Goal: Task Accomplishment & Management: Manage account settings

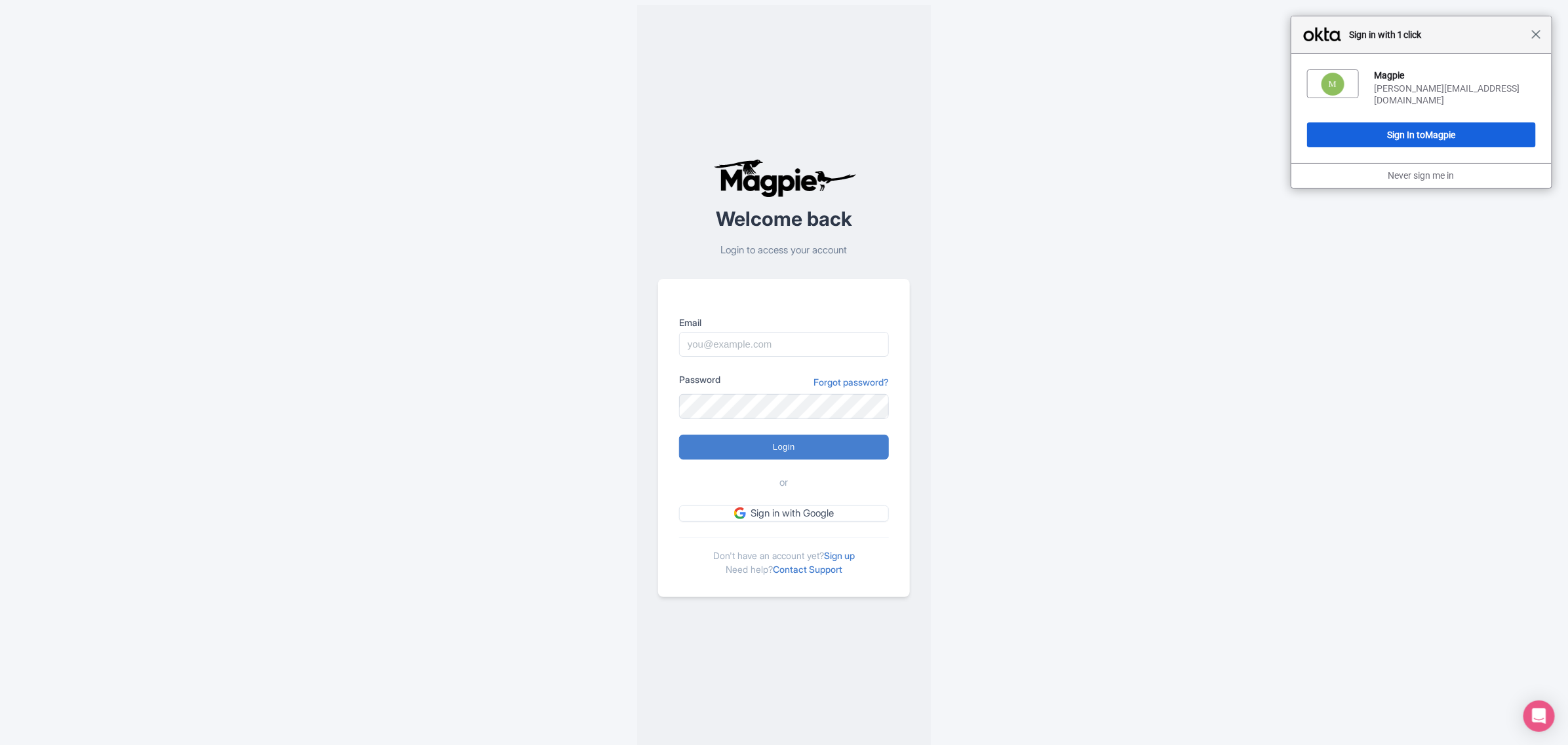
click at [1535, 36] on span "Close" at bounding box center [1535, 34] width 10 height 10
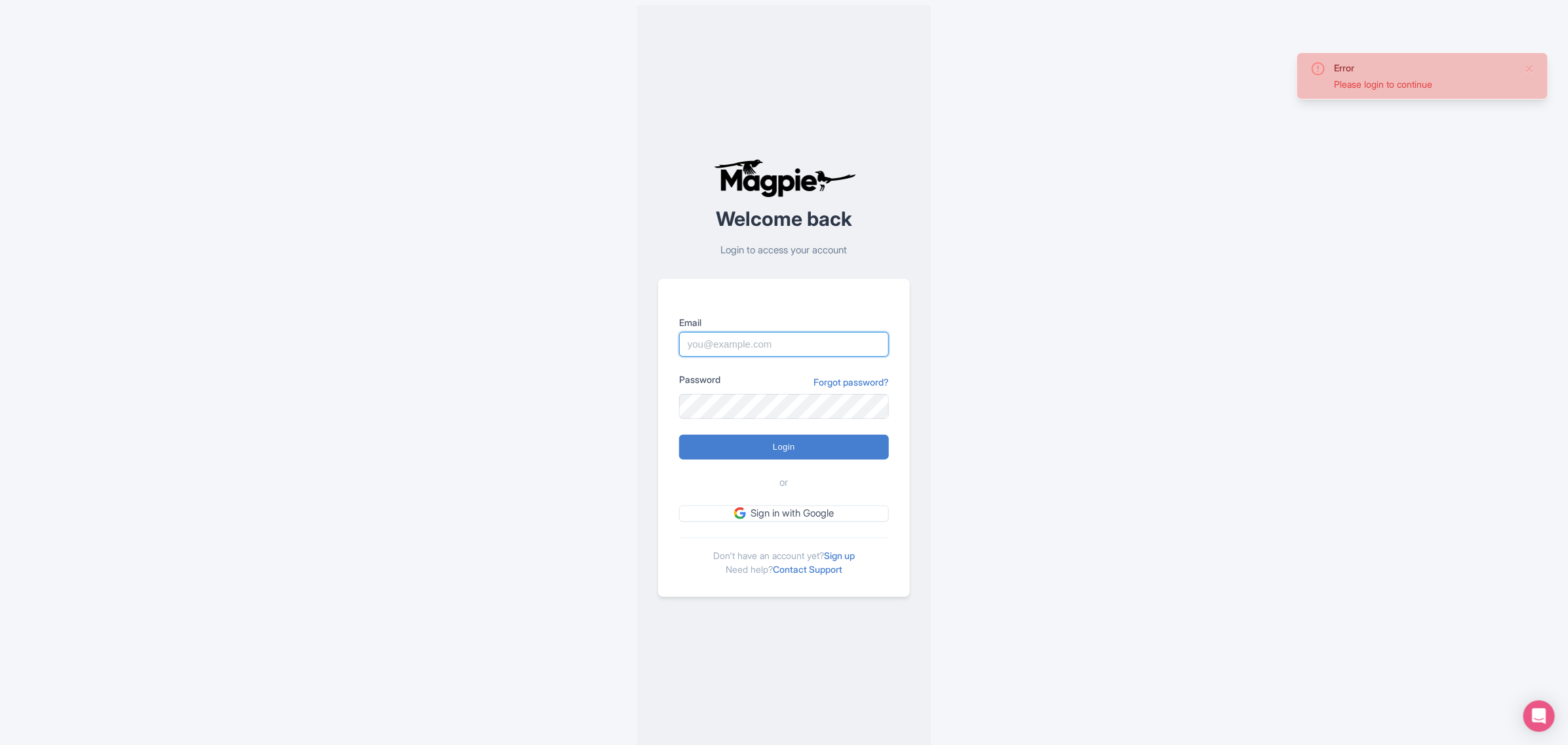
click at [749, 339] on input "Email" at bounding box center [784, 345] width 210 height 25
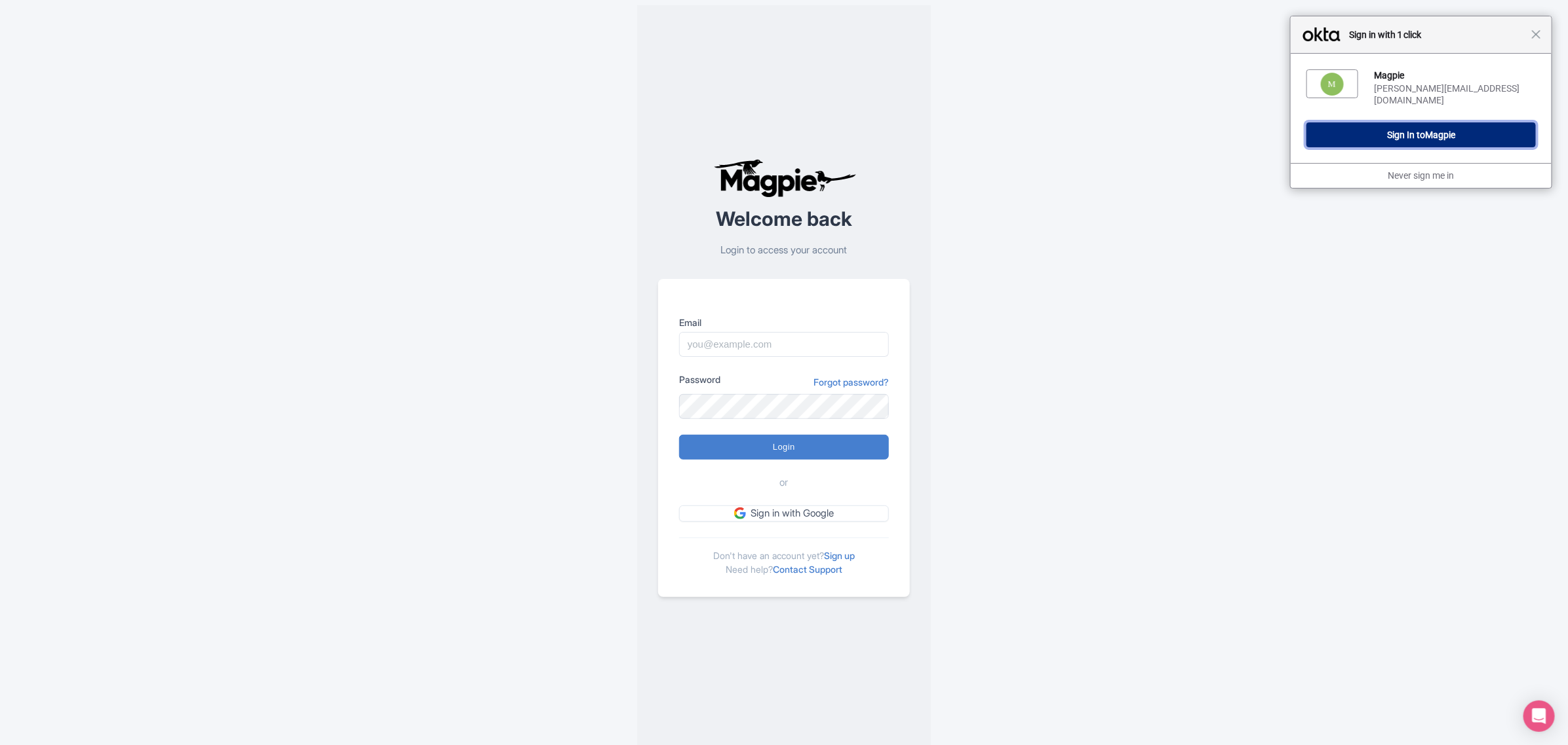
click at [1307, 132] on button "Sign In to Magpie" at bounding box center [1421, 135] width 230 height 25
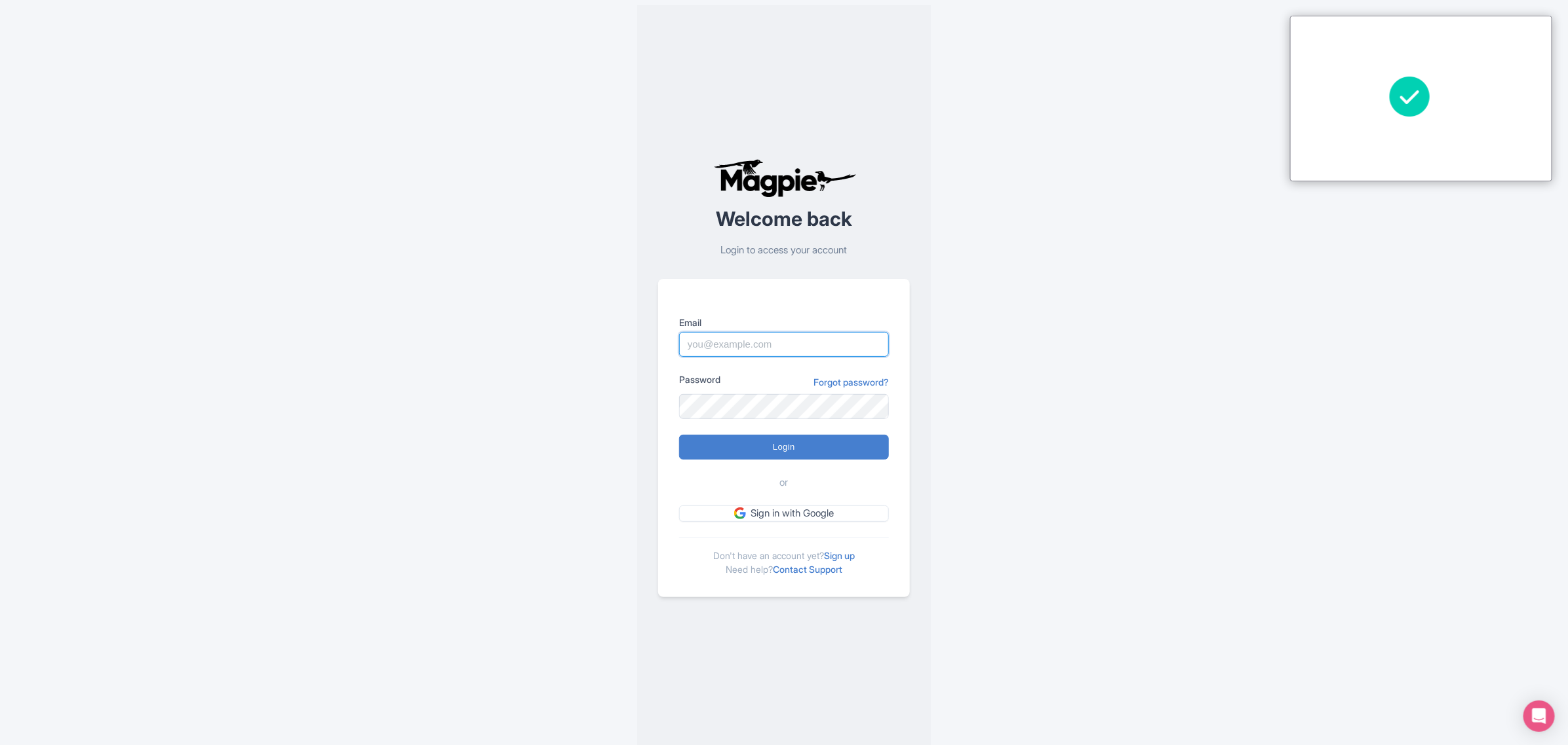
type input "Sabrina@takewalks.com"
type input "Logging in..."
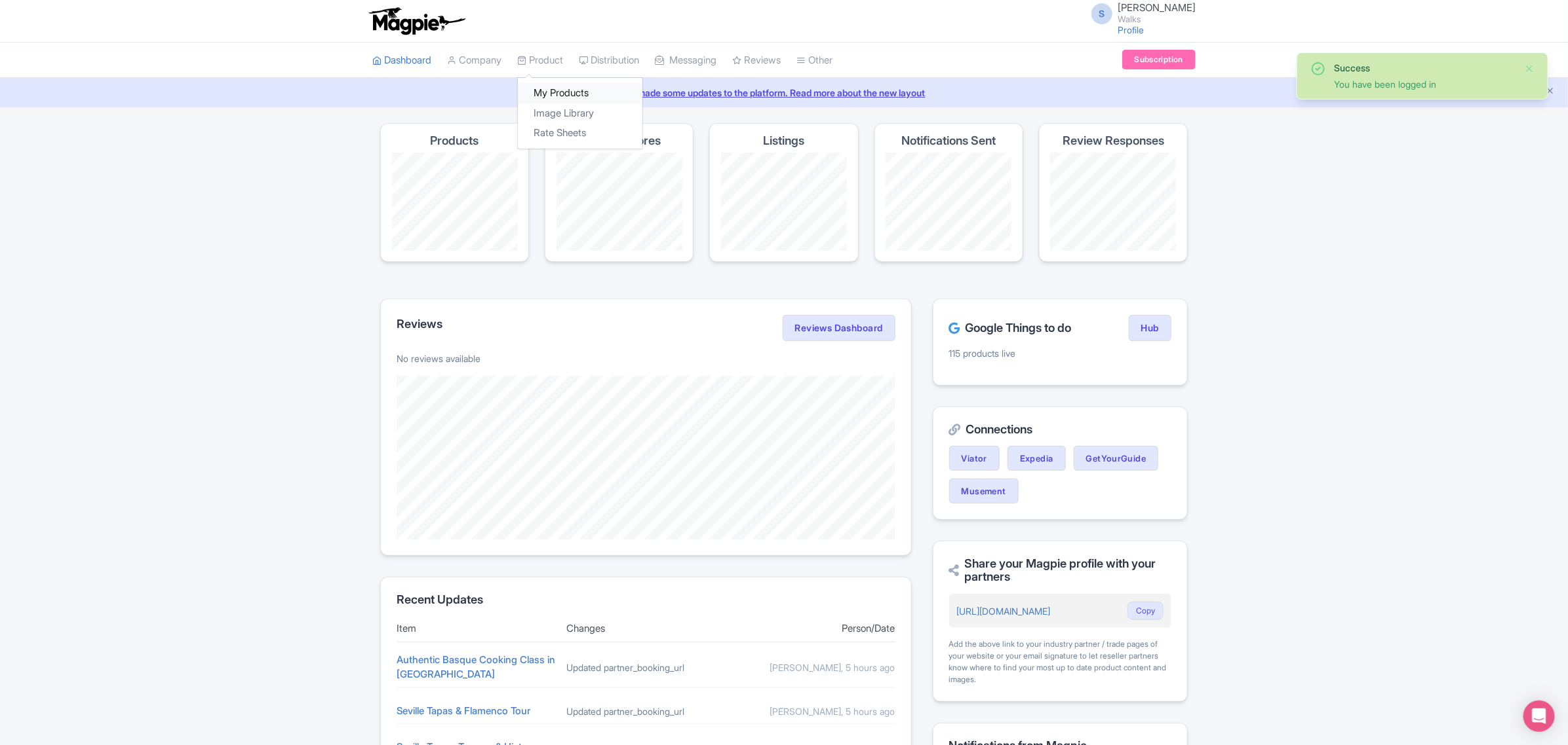
click at [538, 97] on link "My Products" at bounding box center [580, 93] width 124 height 20
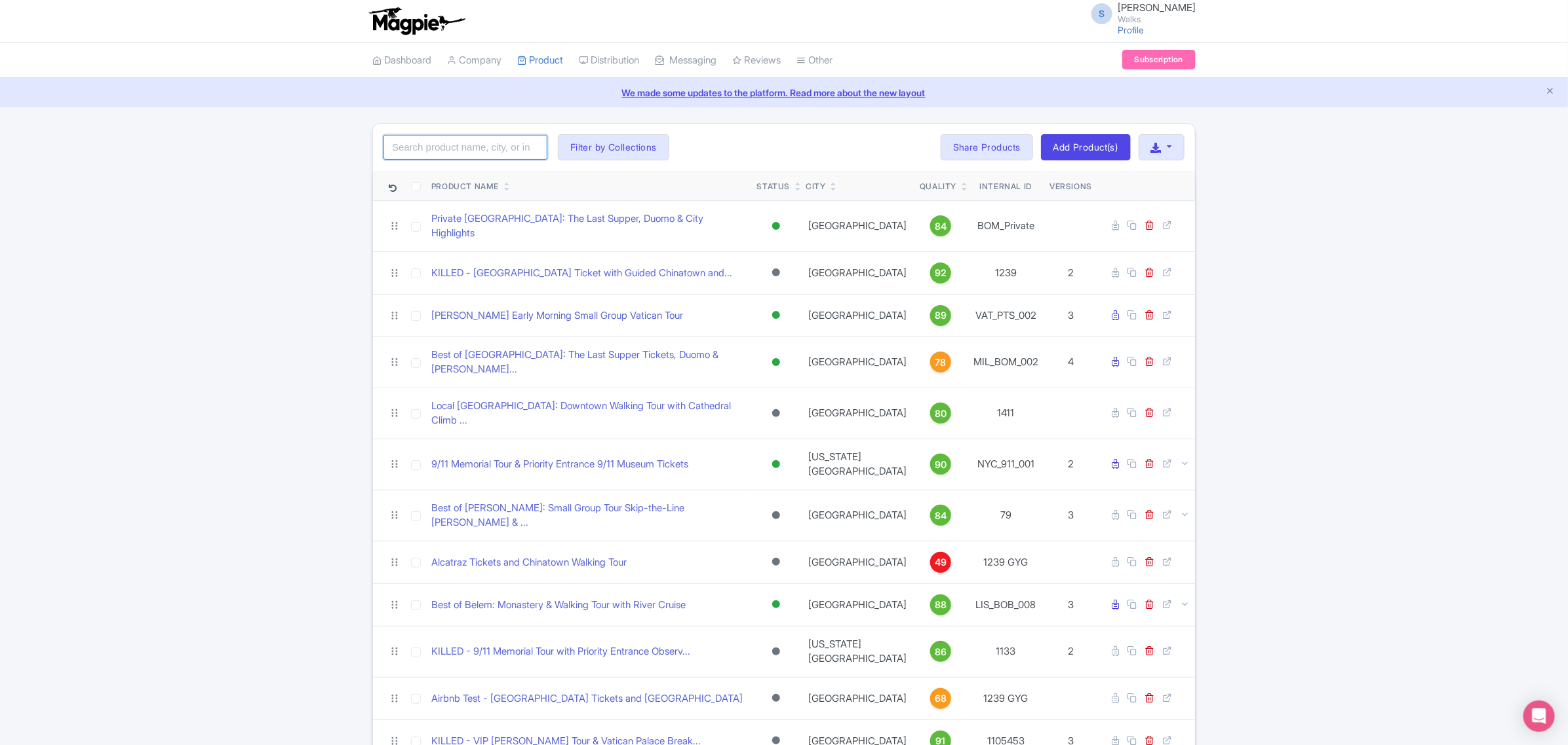
click at [479, 142] on input "search" at bounding box center [465, 147] width 164 height 25
type input "salem"
click button "Search" at bounding box center [0, 0] width 0 height 0
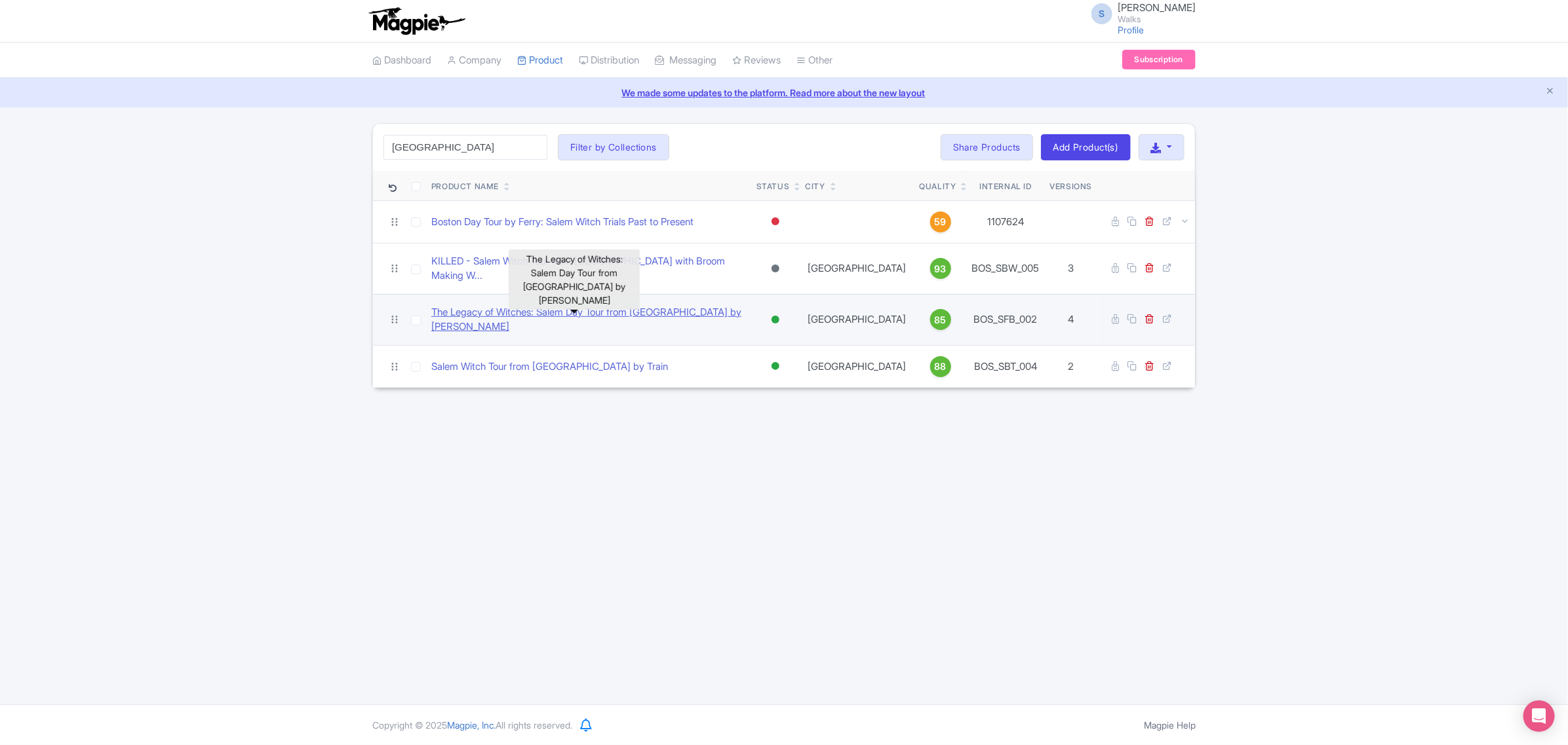
click at [505, 306] on link "The Legacy of Witches: Salem Day Tour from Boston by Ferry" at bounding box center [589, 320] width 315 height 29
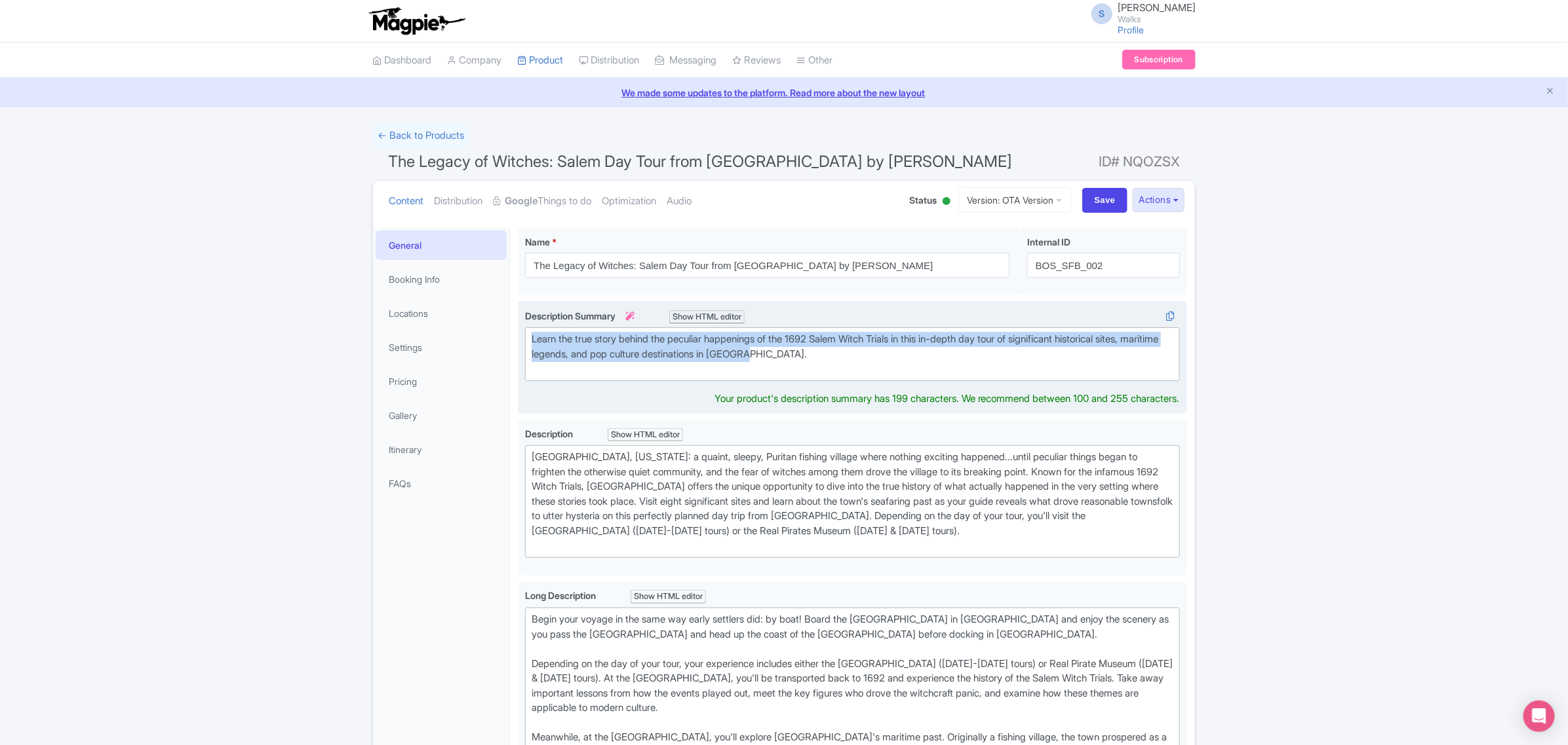
drag, startPoint x: 815, startPoint y: 353, endPoint x: 528, endPoint y: 338, distance: 287.4
click at [528, 338] on trix-editor "Learn the true story behind the peculiar happenings of the 1692 Salem Witch Tri…" at bounding box center [852, 354] width 655 height 54
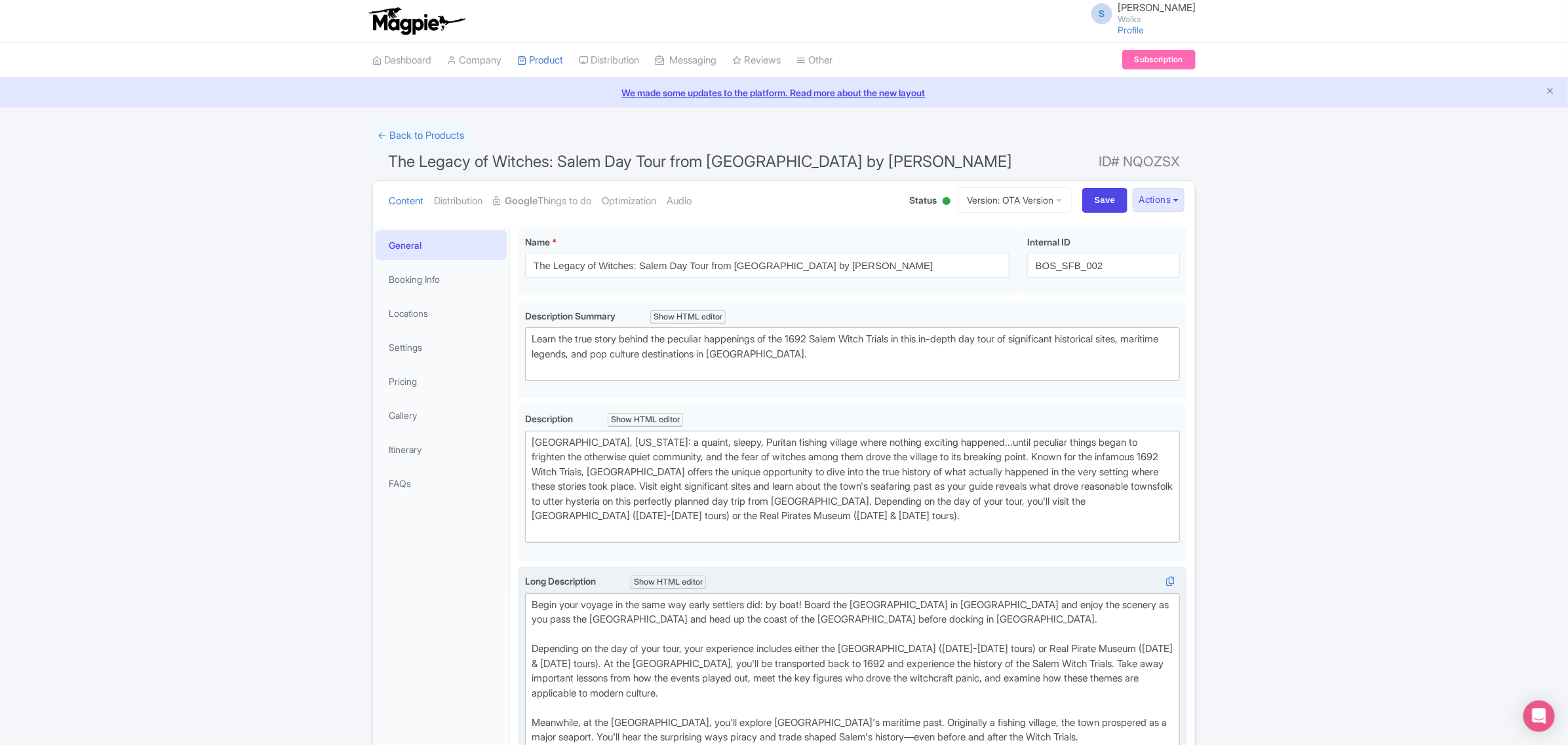
drag, startPoint x: 959, startPoint y: 634, endPoint x: 814, endPoint y: 631, distance: 145.0
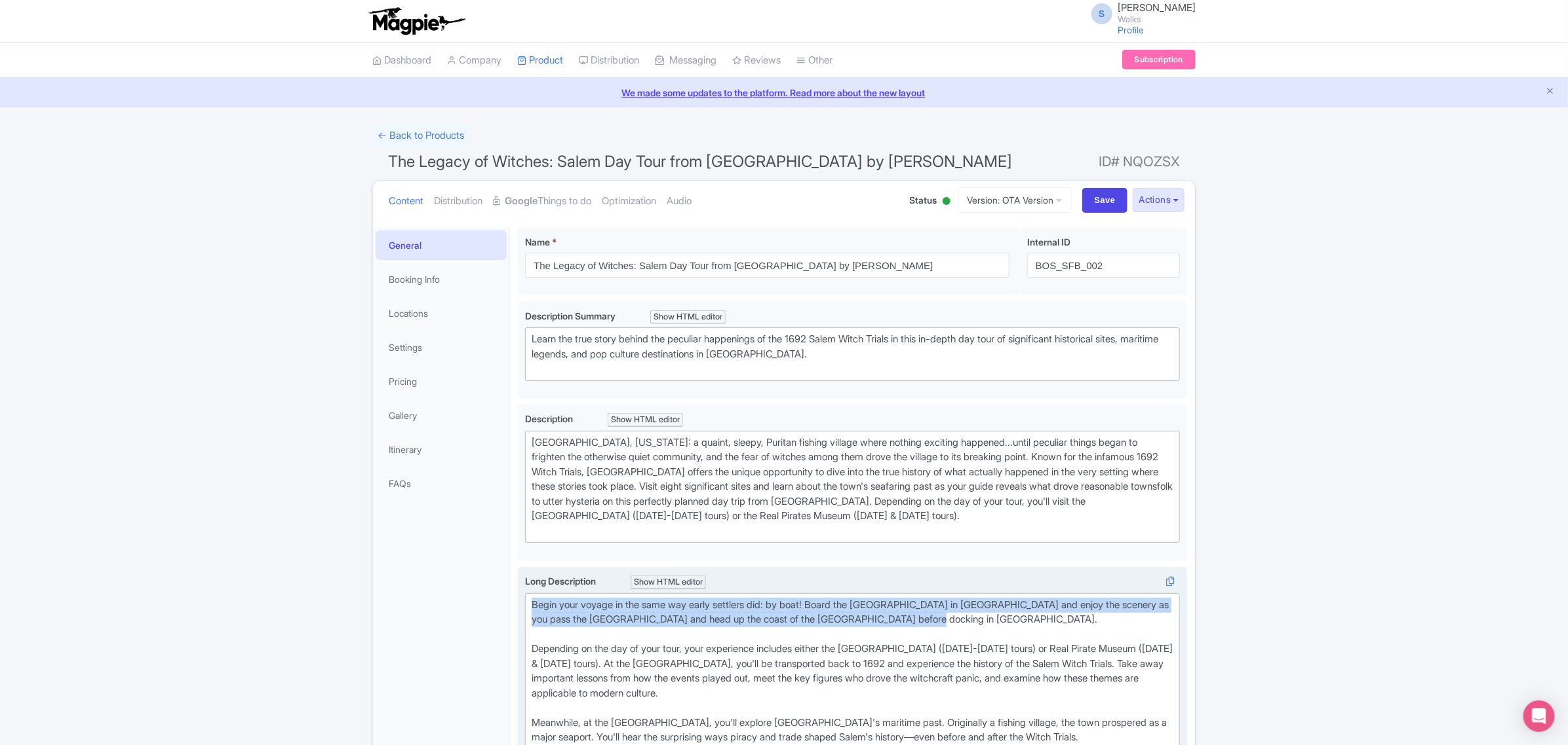
drag, startPoint x: 950, startPoint y: 621, endPoint x: 522, endPoint y: 600, distance: 428.5
type trix-editor "<div>Begin your voyage in the same way early settlers did: by boat! Board the S…"
copy div "Begin your voyage in the same way early settlers did: by boat! Board the Salem …"
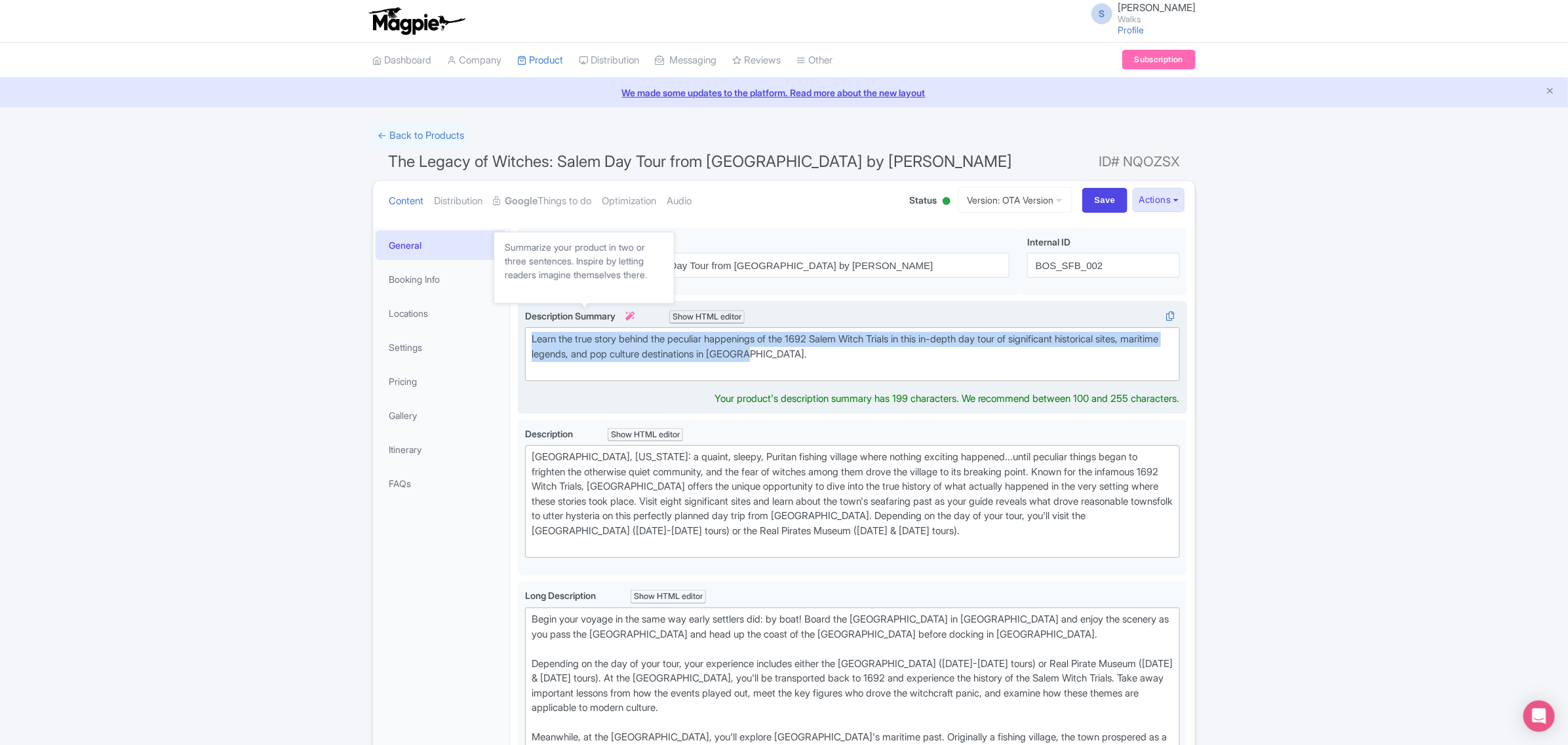
drag, startPoint x: 801, startPoint y: 361, endPoint x: 522, endPoint y: 318, distance: 282.3
click at [522, 318] on div "Learn the true story behind the peculiar happenings of the 1692 Salem Witch Tri…" at bounding box center [852, 357] width 669 height 113
type trix-editor "<div>Learn the true story behind the peculiar happenings of the 1692 Salem Witc…"
copy div "Learn the true story behind the peculiar happenings of the 1692 Salem Witch Tri…"
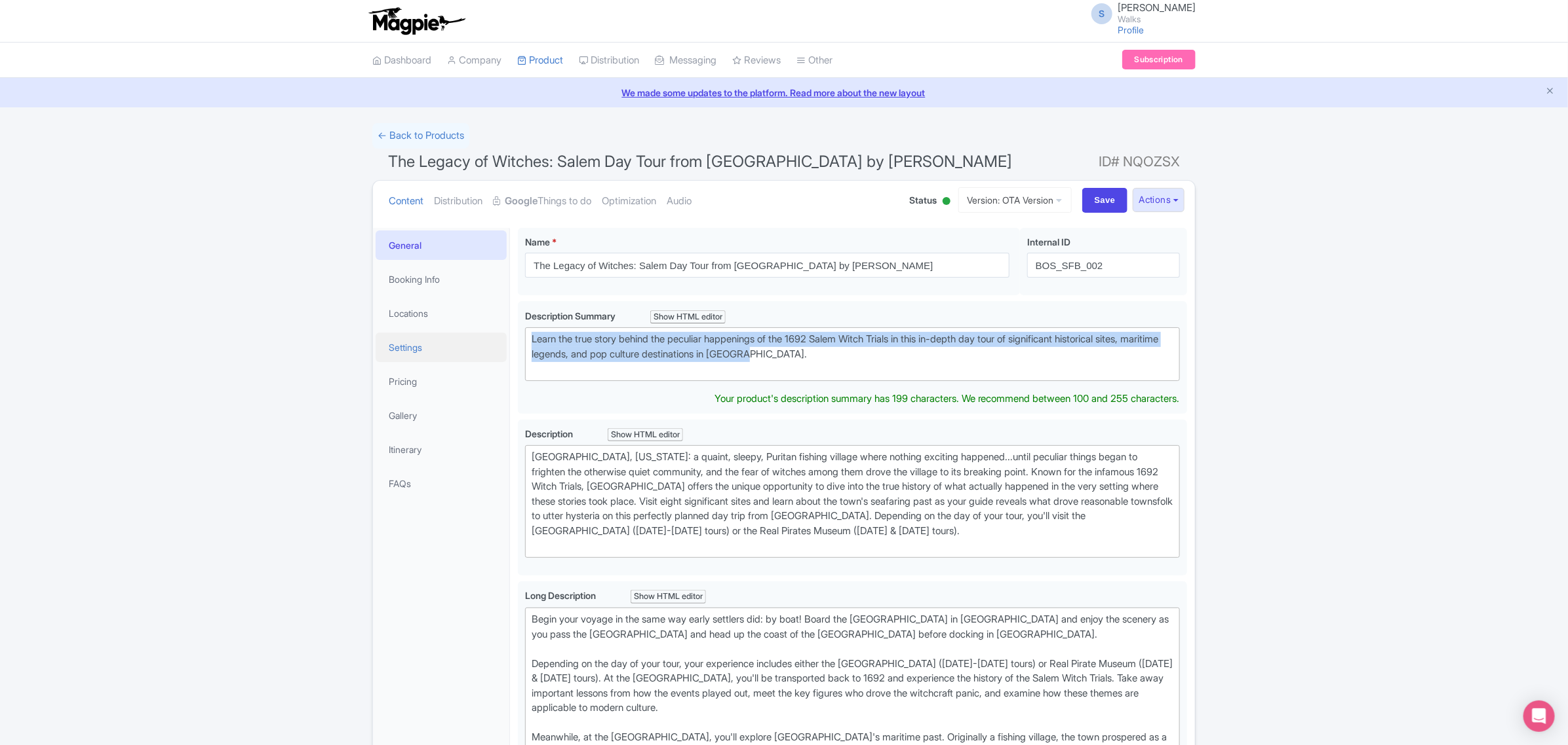
click at [411, 340] on link "Settings" at bounding box center [441, 347] width 131 height 29
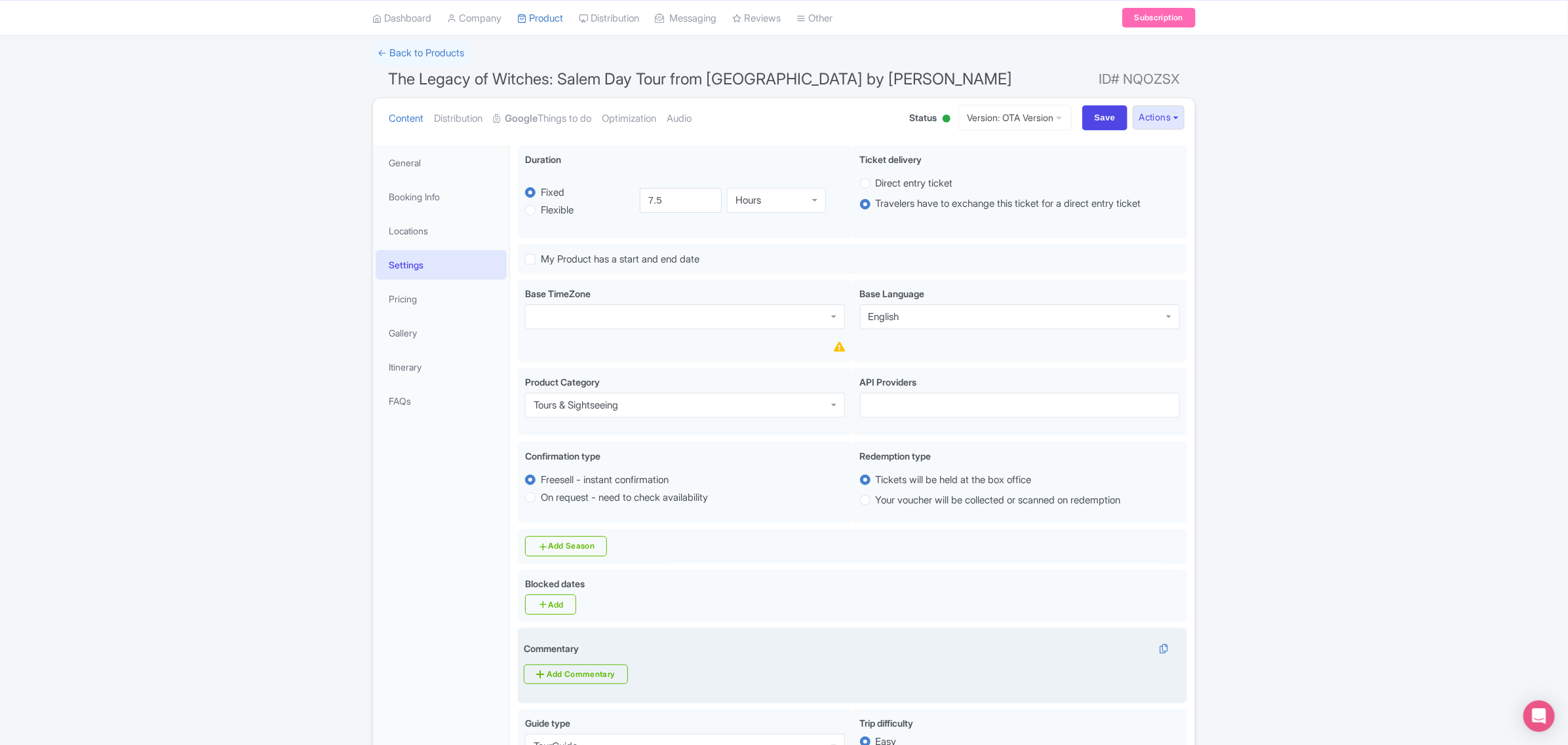
scroll to position [81, 0]
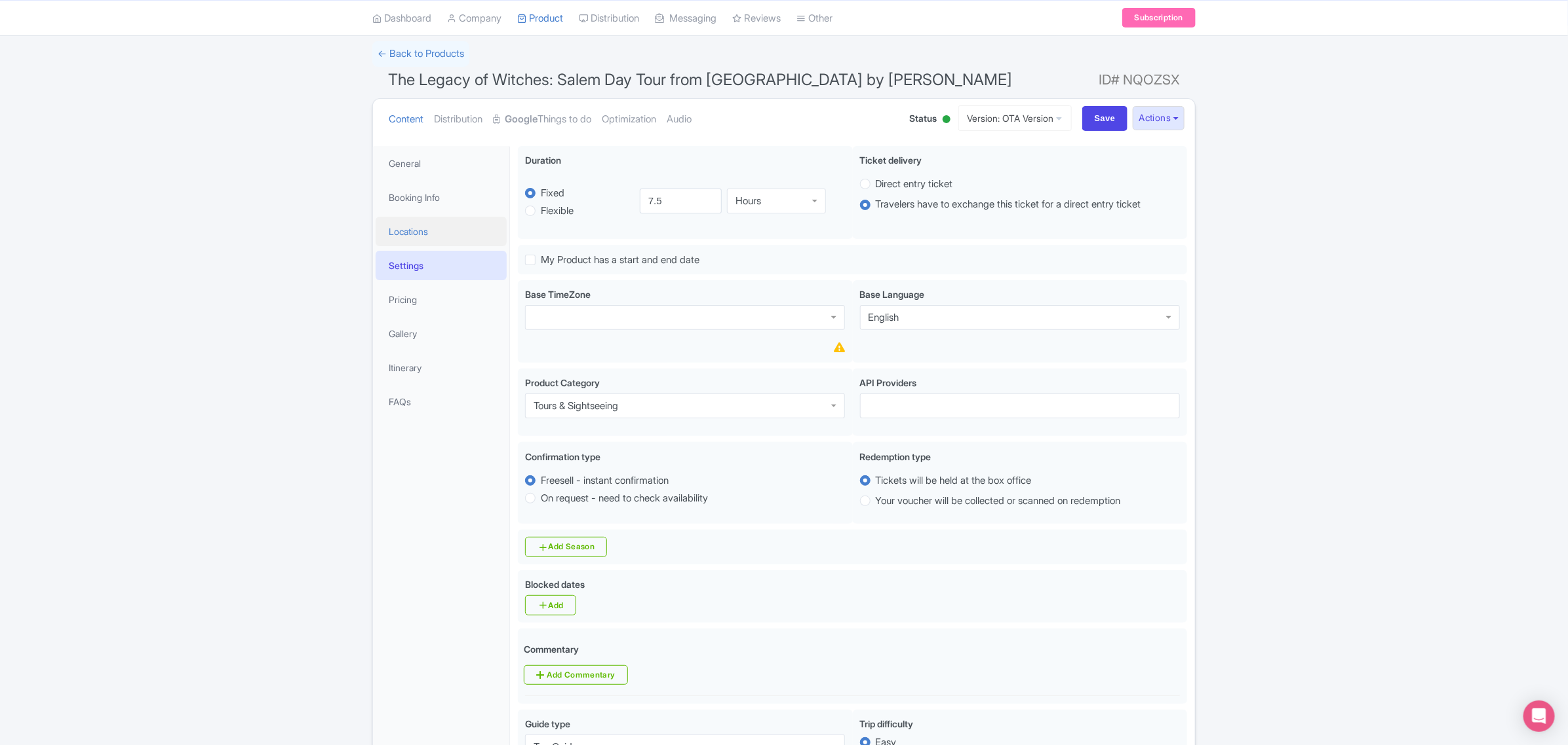
click at [456, 231] on link "Locations" at bounding box center [441, 231] width 131 height 29
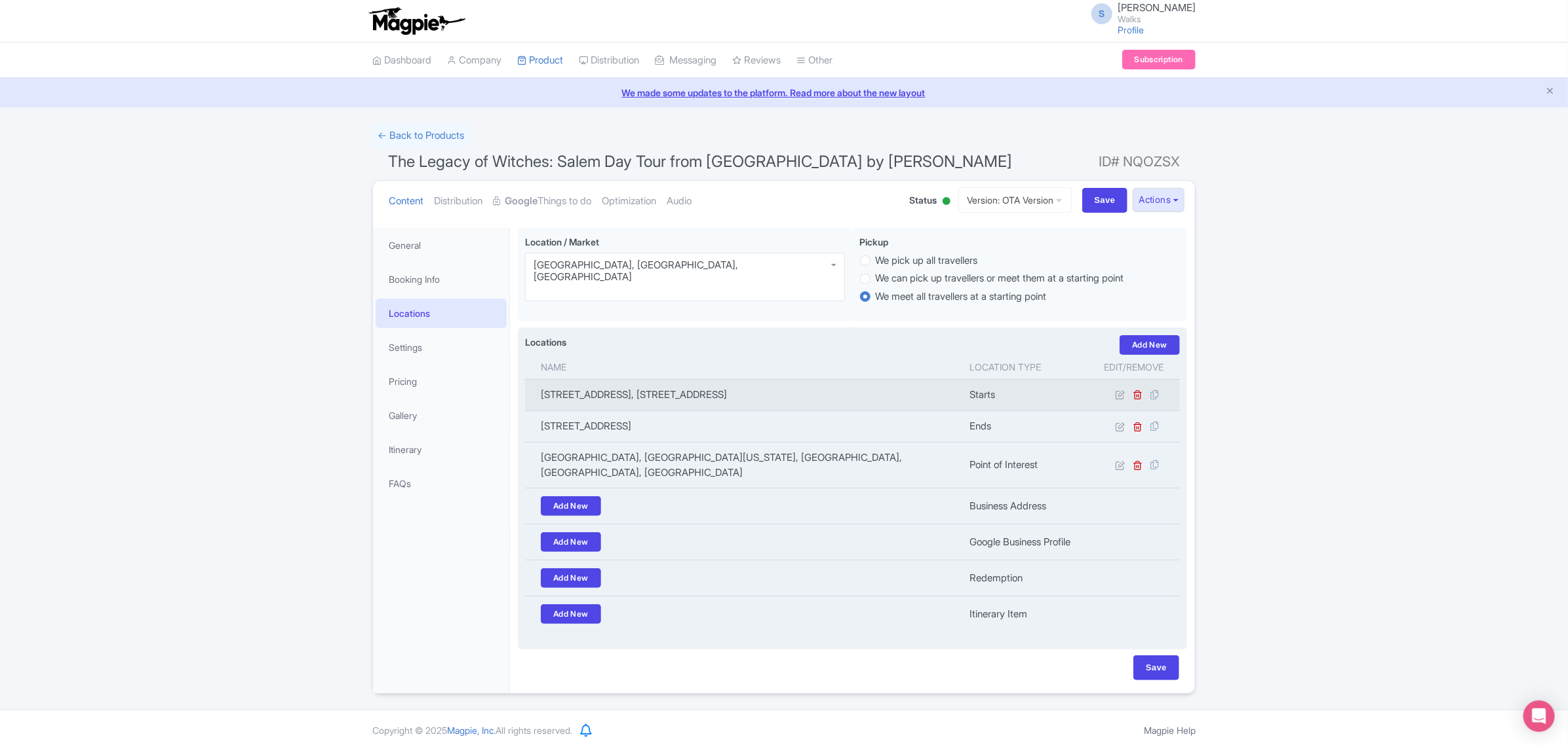
drag, startPoint x: 778, startPoint y: 391, endPoint x: 536, endPoint y: 397, distance: 242.1
click at [536, 397] on td "200 Atlantic Avenue, 200 Atlantic Ave, Boston, US" at bounding box center [743, 394] width 436 height 31
copy td "200 Atlantic Avenue, 200 Atlantic Ave, Boston, US"
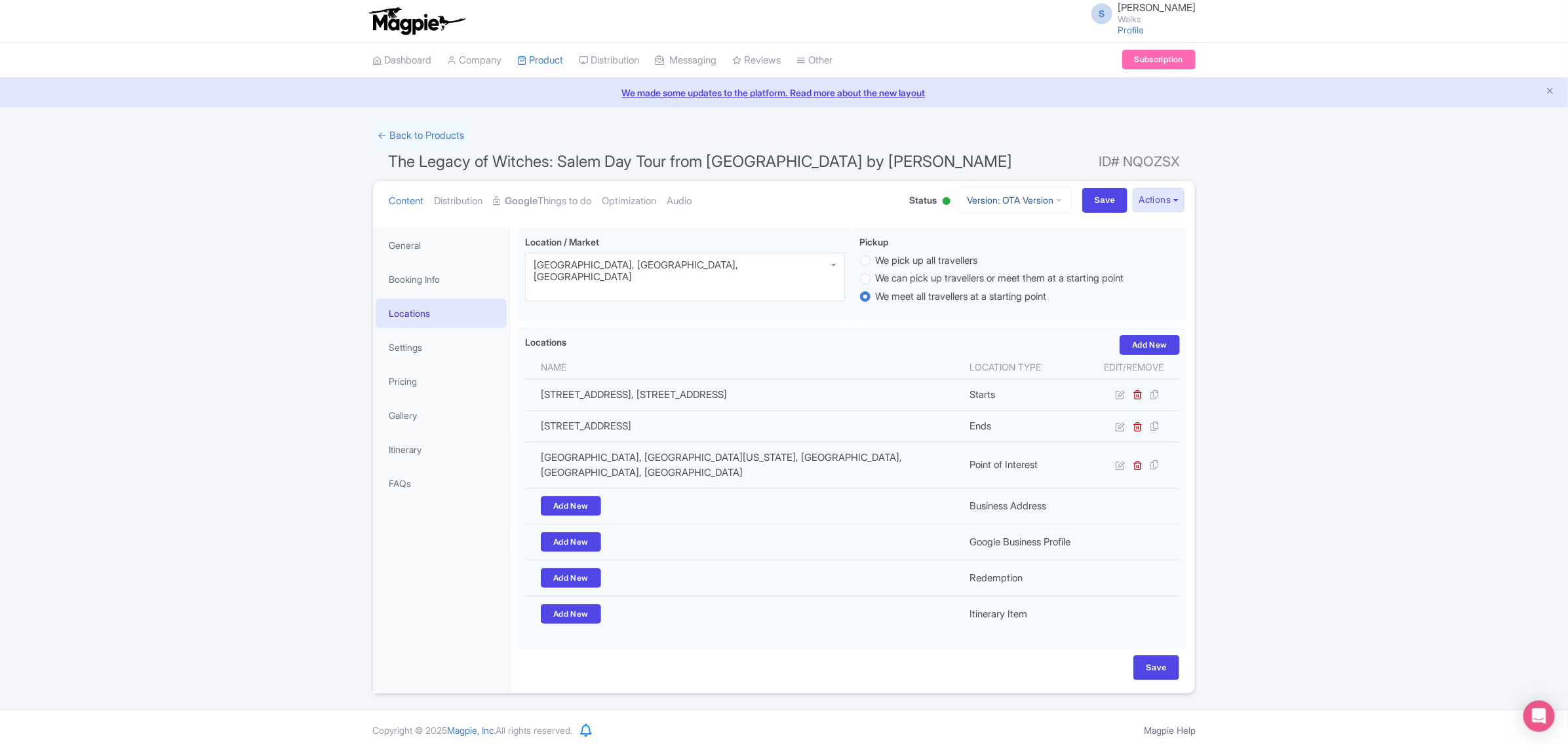
click at [1019, 205] on link "Version: OTA Version" at bounding box center [1015, 199] width 113 height 26
click at [969, 311] on link "Viator Version" at bounding box center [1001, 313] width 141 height 20
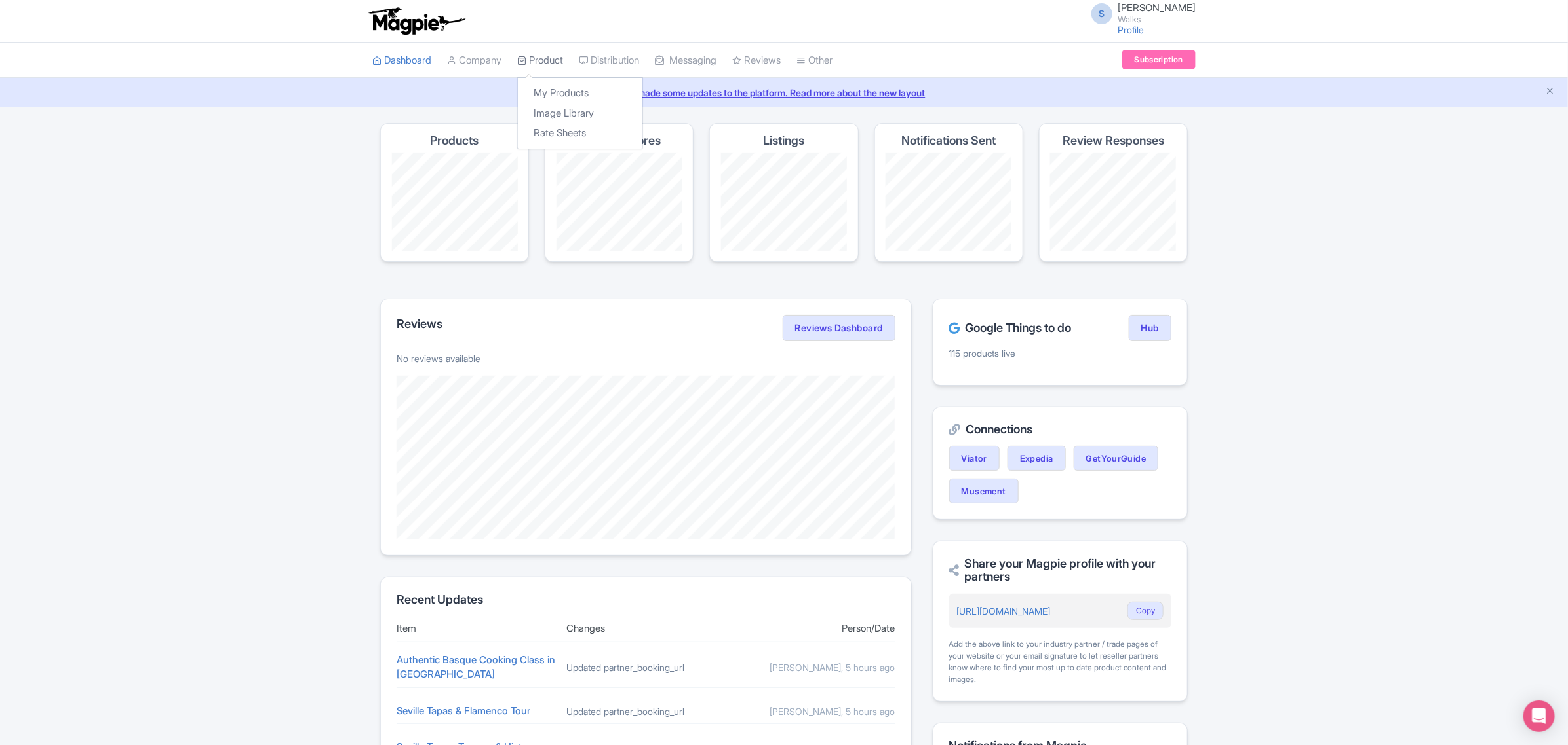
click at [554, 60] on link "Product" at bounding box center [540, 60] width 46 height 36
click at [556, 89] on link "My Products" at bounding box center [580, 93] width 124 height 20
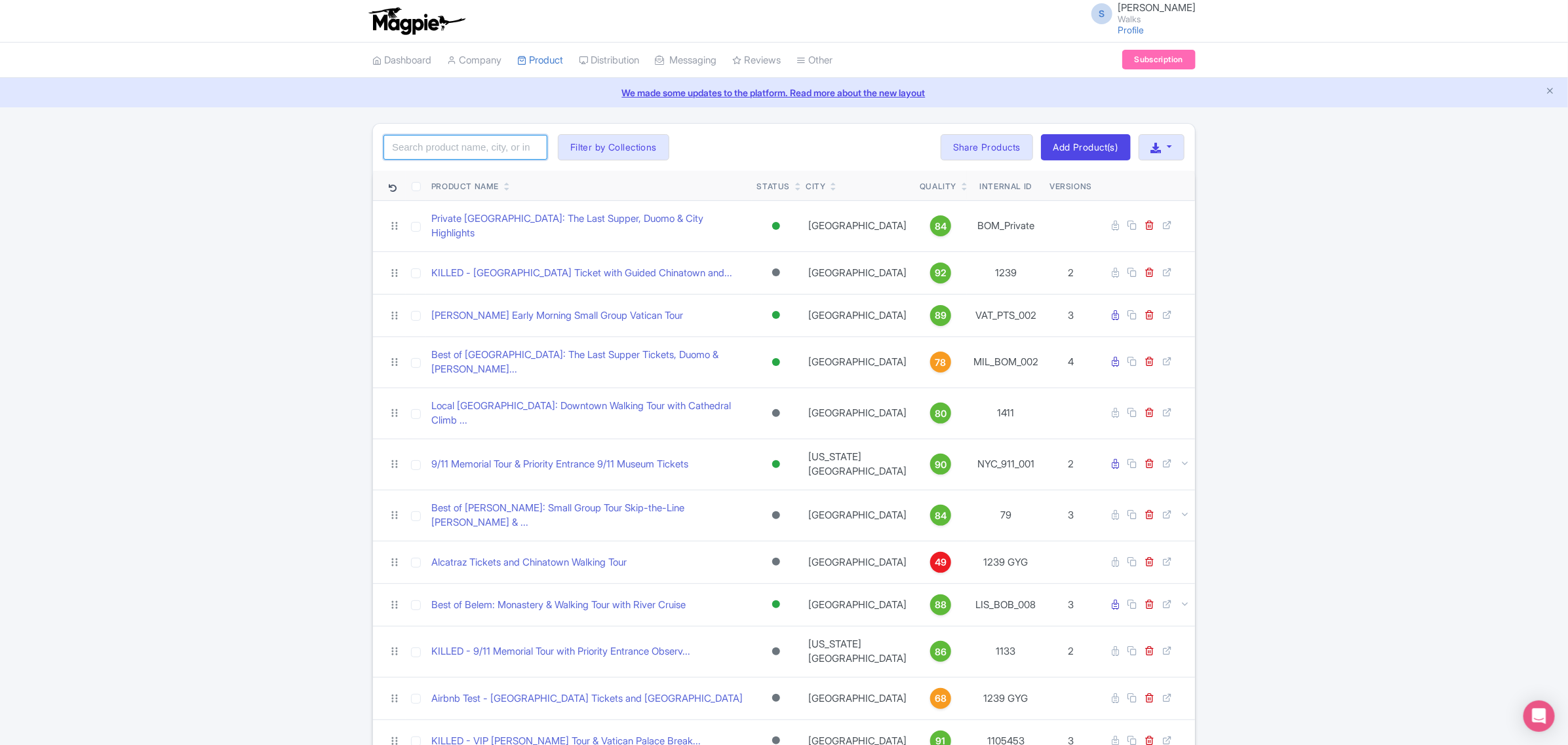
click at [486, 149] on input "search" at bounding box center [465, 147] width 164 height 25
type input "train"
click button "Search" at bounding box center [0, 0] width 0 height 0
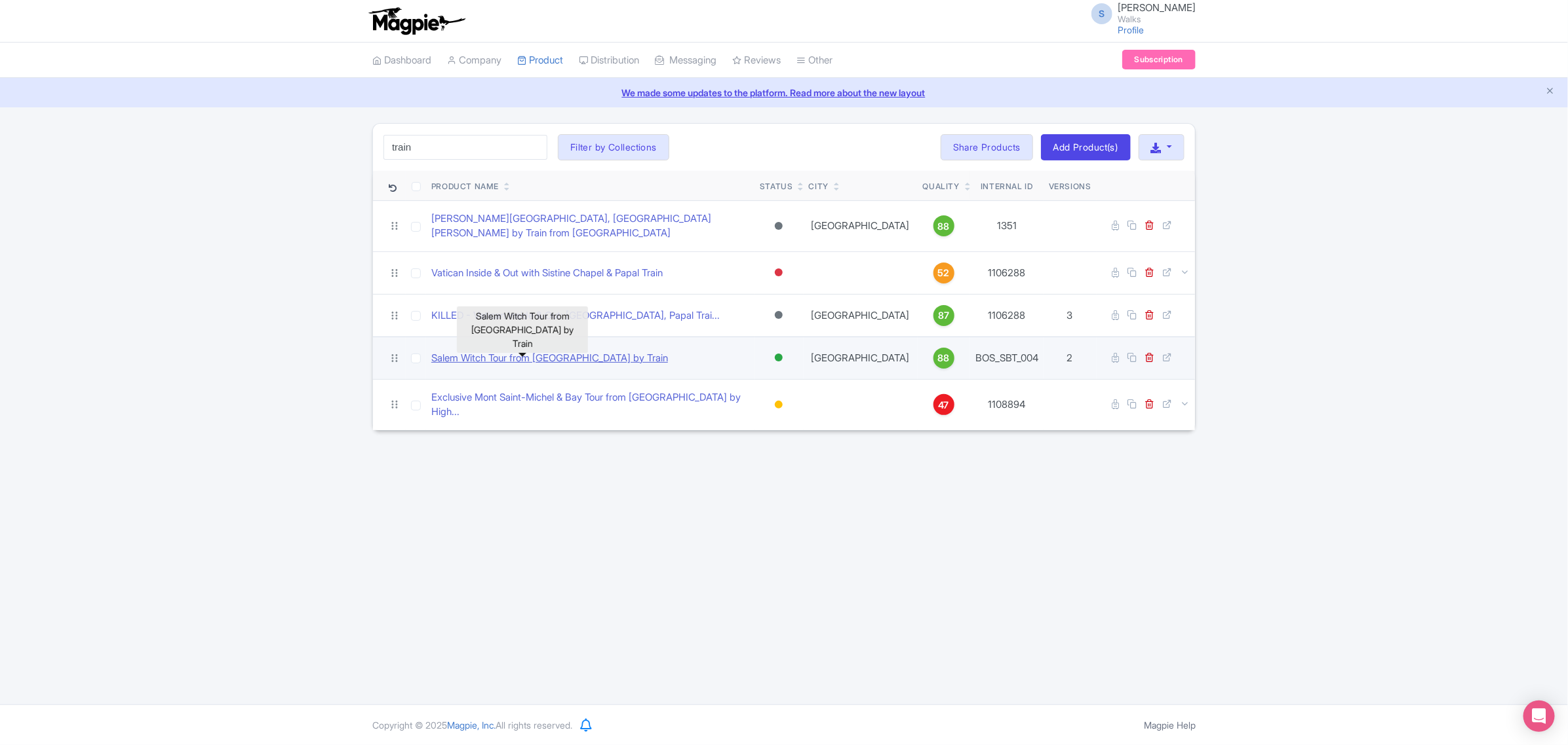
click at [522, 351] on link "Salem Witch Tour from [GEOGRAPHIC_DATA] by Train" at bounding box center [550, 358] width 237 height 15
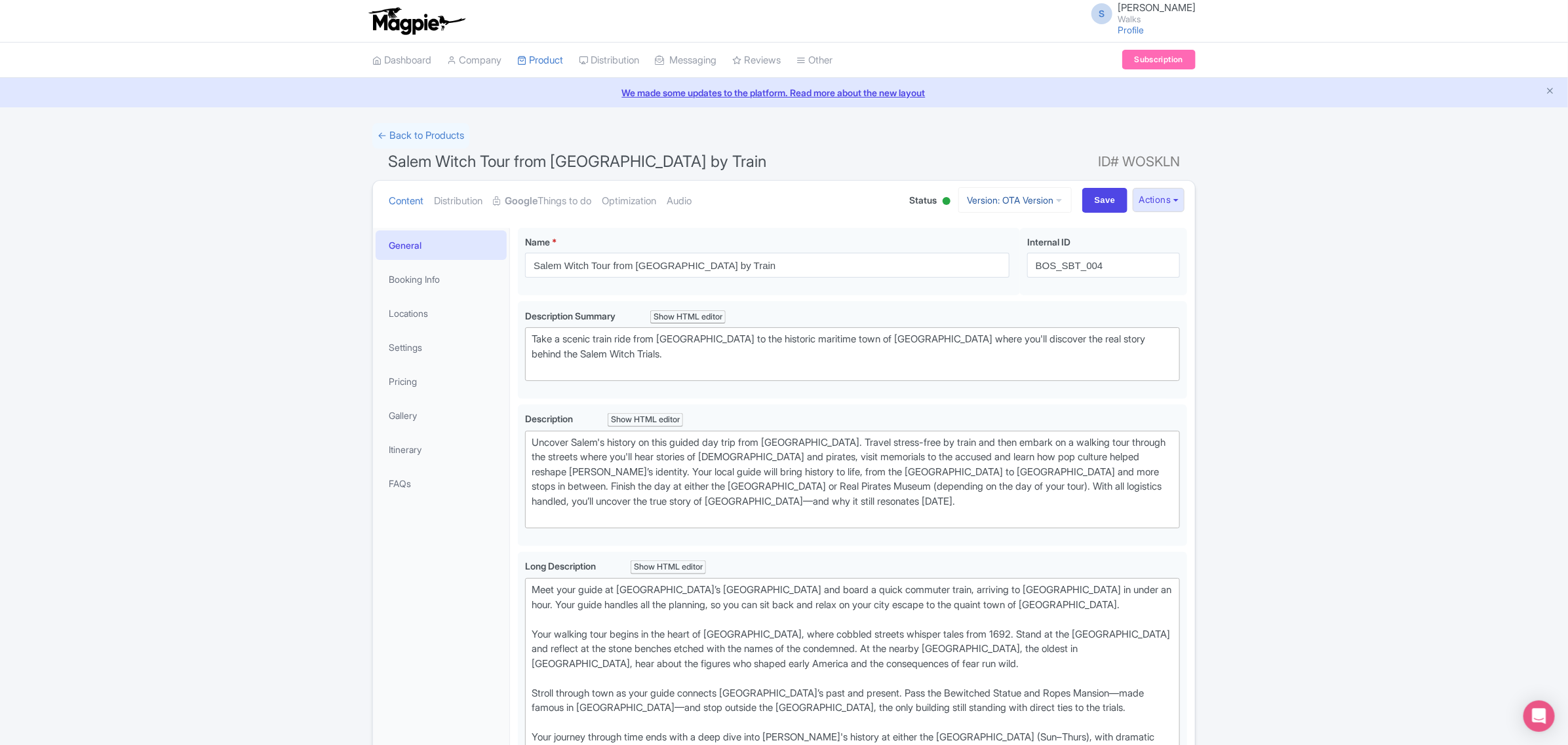
click at [1057, 200] on link "Version: OTA Version" at bounding box center [1015, 199] width 113 height 26
click at [995, 292] on link "Viator Version" at bounding box center [1018, 292] width 124 height 20
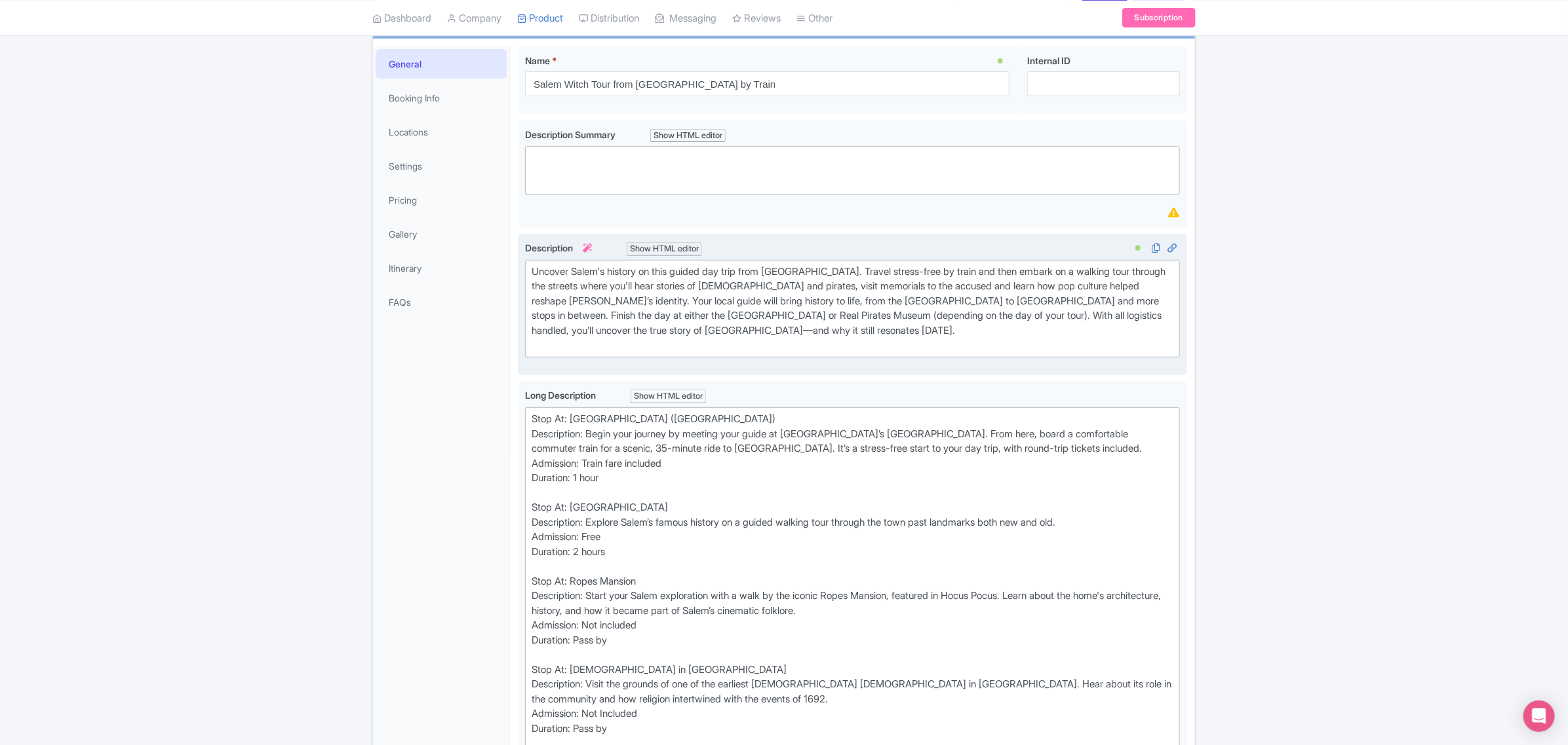
scroll to position [245, 0]
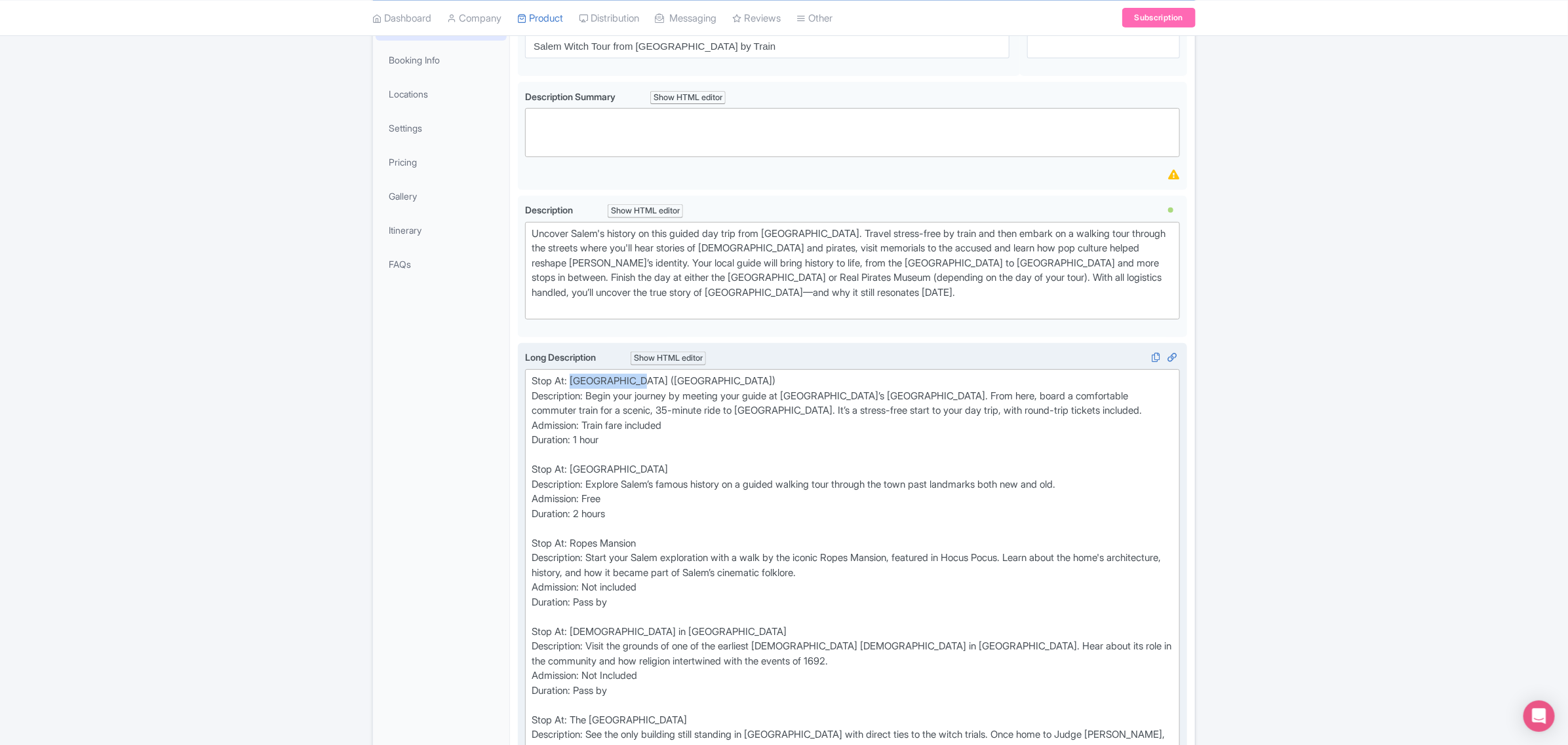
drag, startPoint x: 572, startPoint y: 376, endPoint x: 631, endPoint y: 376, distance: 59.0
copy div "[GEOGRAPHIC_DATA]"
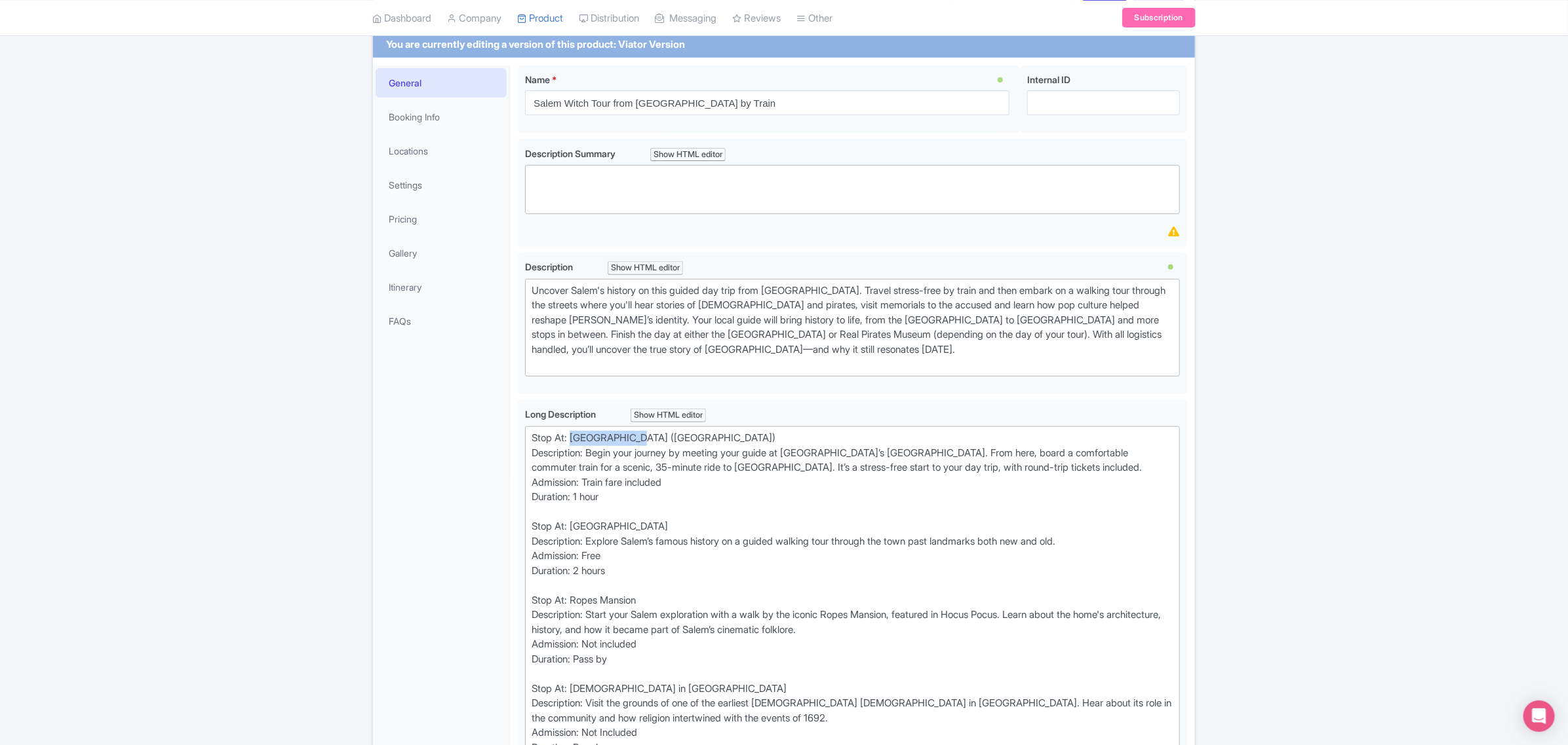
scroll to position [81, 0]
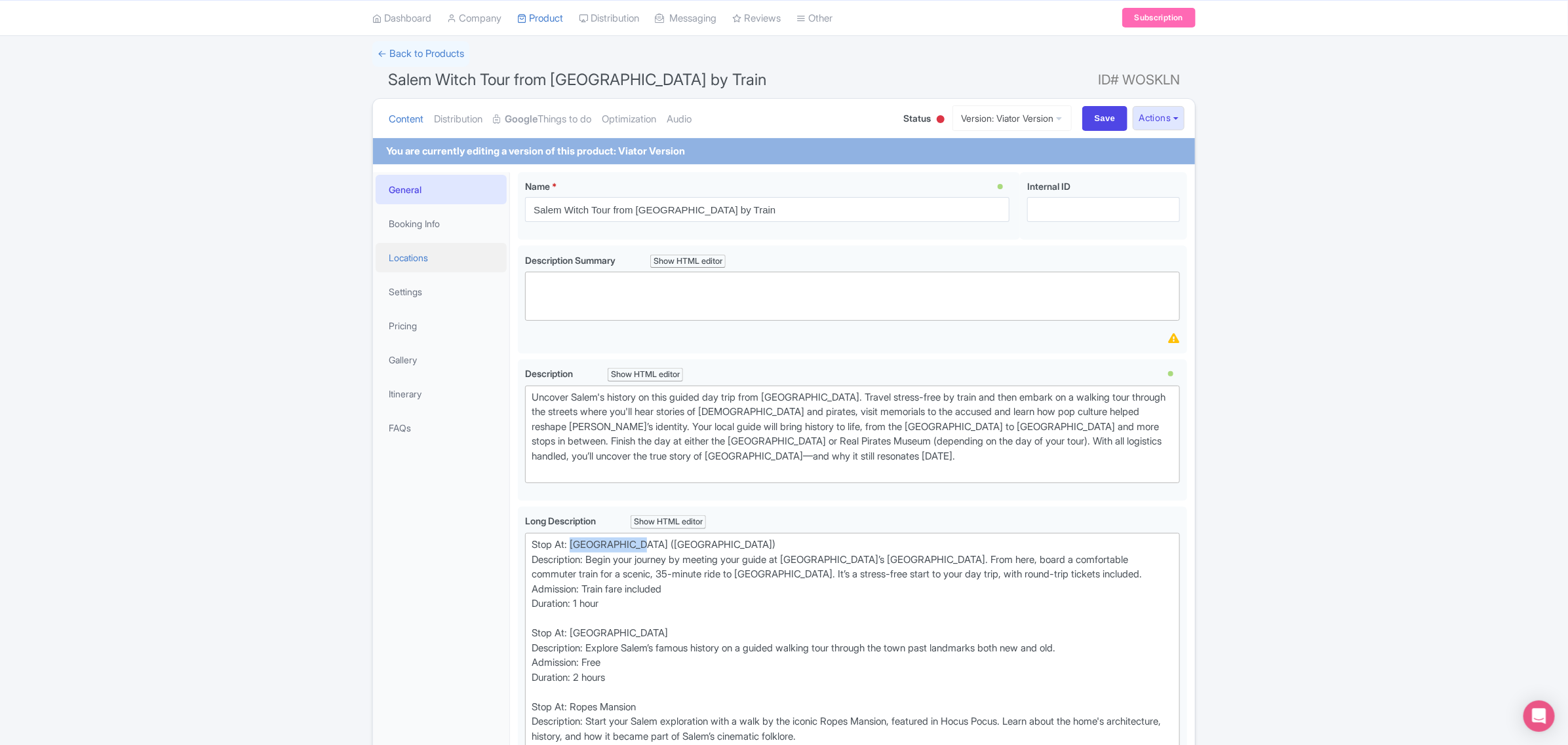
click at [421, 267] on link "Locations" at bounding box center [441, 257] width 131 height 29
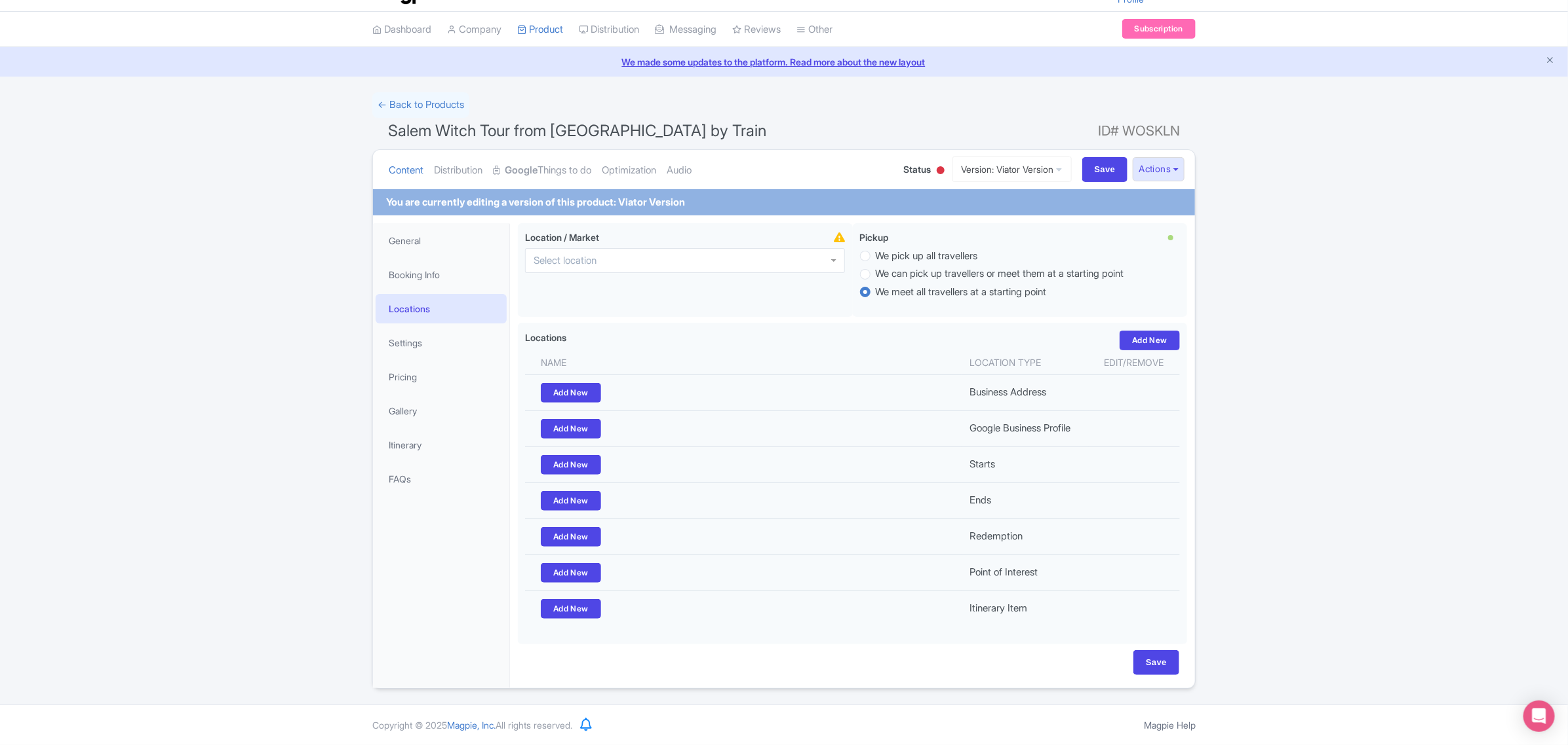
scroll to position [36, 0]
click at [1018, 165] on link "Version: Viator Version" at bounding box center [1011, 169] width 120 height 26
click at [1016, 195] on link "Manage Versions" at bounding box center [1019, 202] width 124 height 20
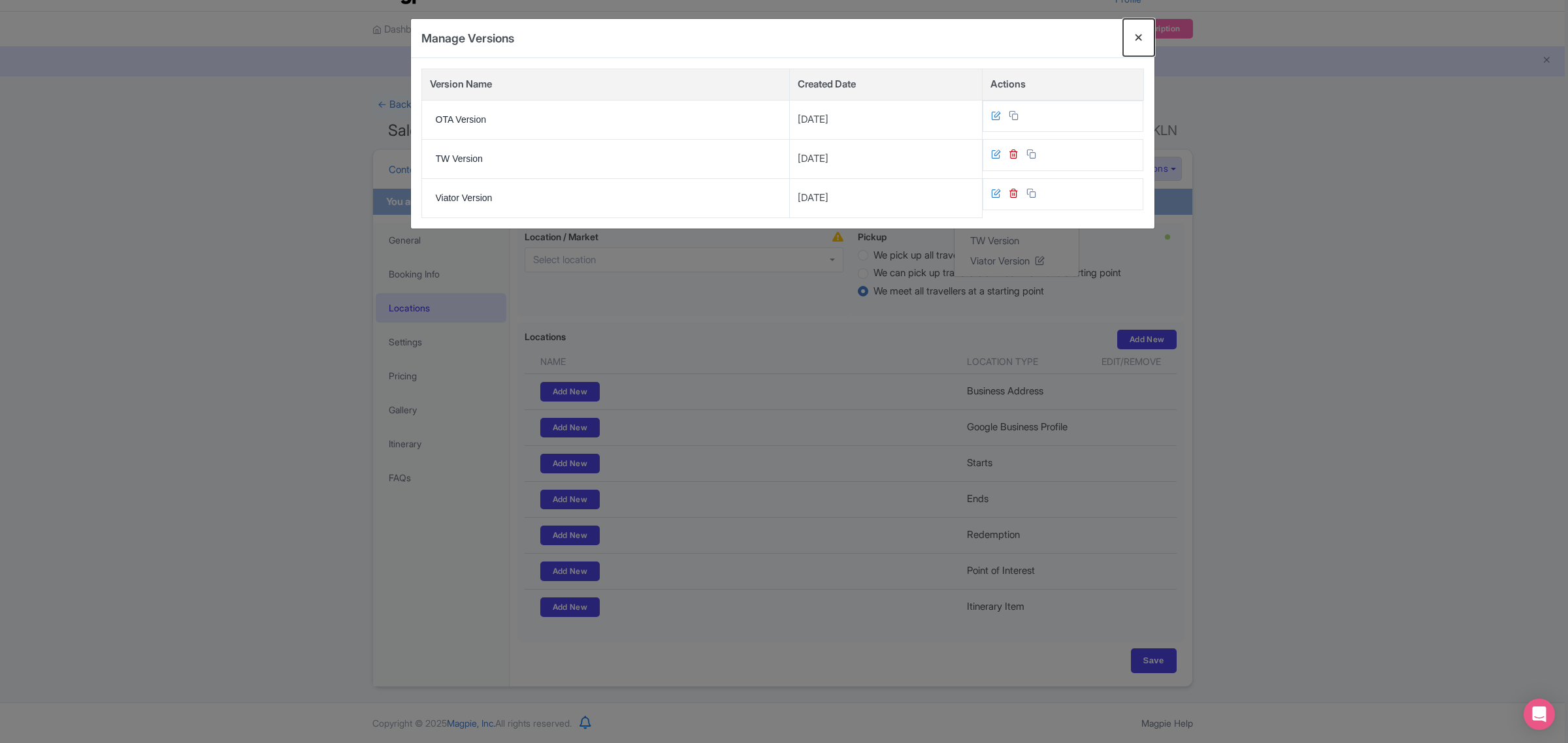
click at [1135, 39] on button "Close" at bounding box center [1138, 37] width 31 height 37
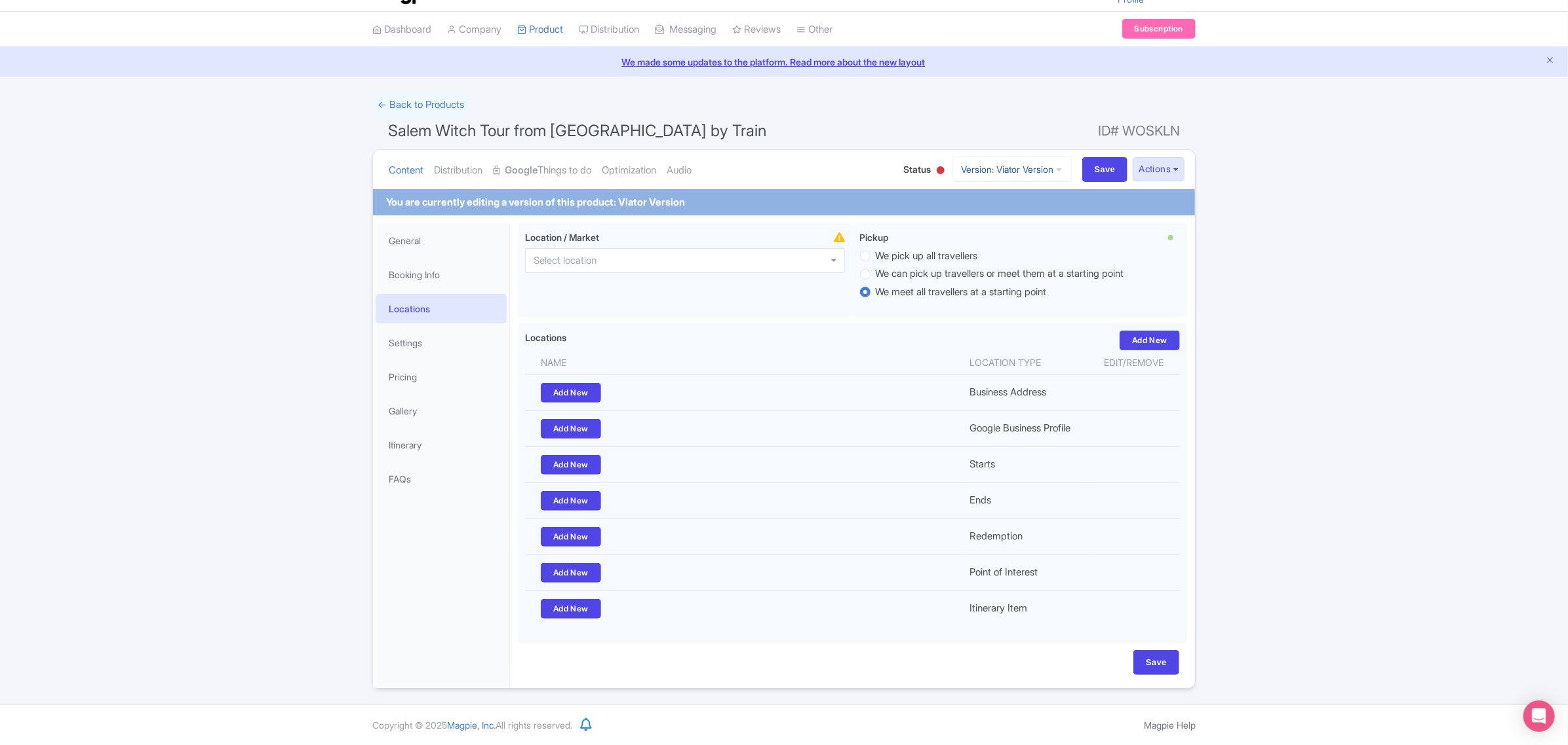
click at [1002, 165] on link "Version: Viator Version" at bounding box center [1011, 169] width 120 height 26
click at [974, 214] on link "OTA Version" at bounding box center [1019, 221] width 124 height 20
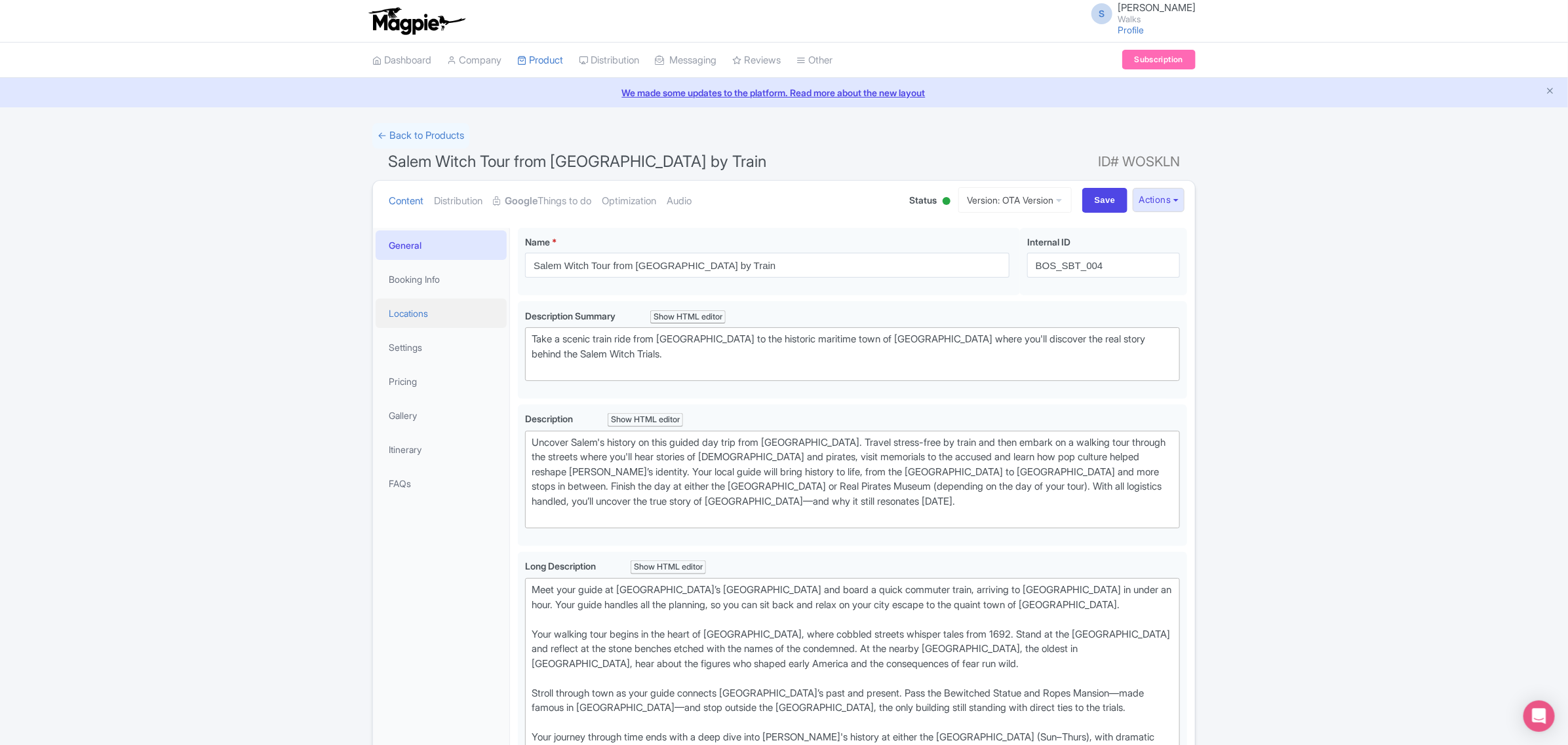
click at [417, 315] on link "Locations" at bounding box center [441, 313] width 131 height 29
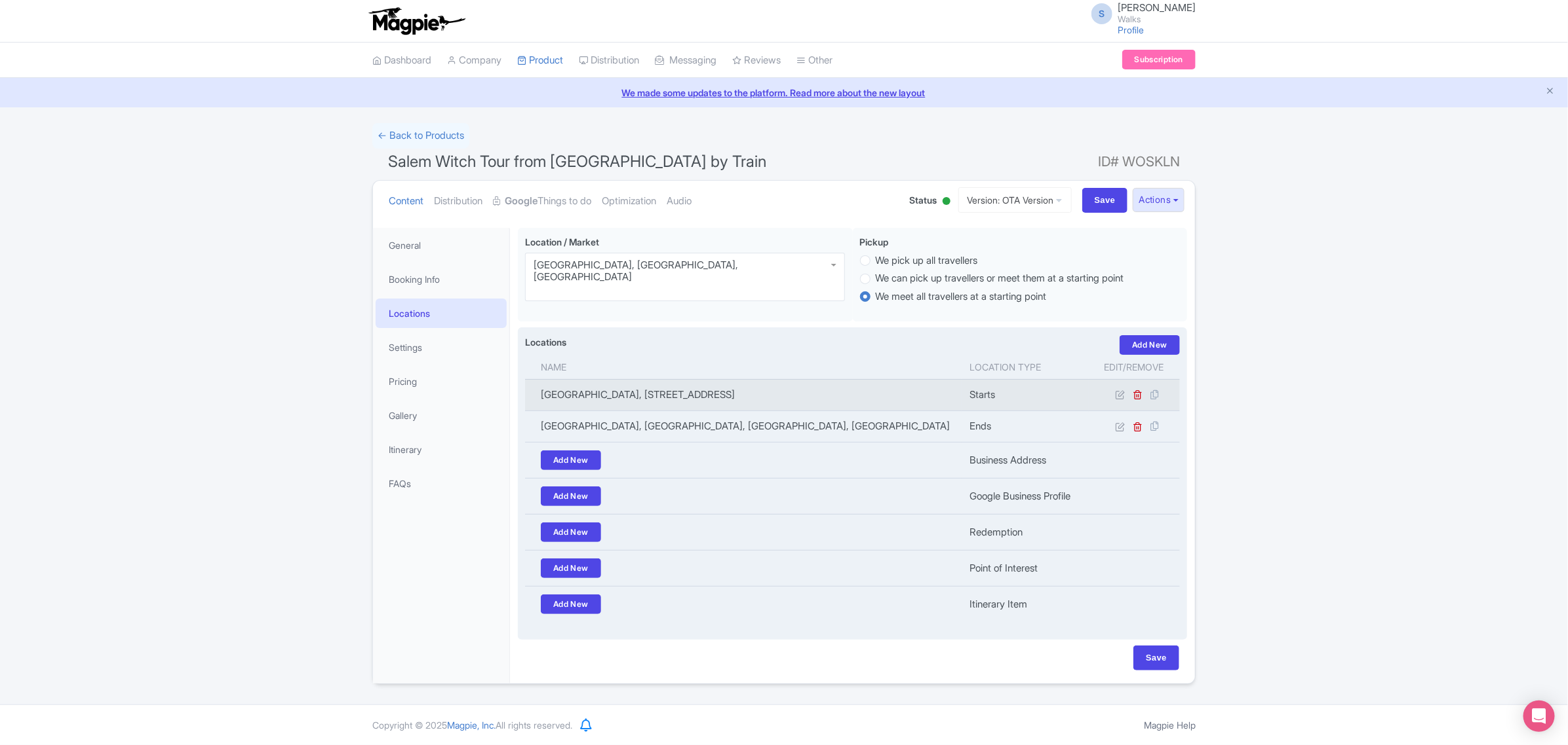
drag, startPoint x: 540, startPoint y: 398, endPoint x: 805, endPoint y: 399, distance: 265.0
click at [805, 399] on td "North Station, 135 Causeway St, Boston, MA 02114, USA" at bounding box center [743, 394] width 436 height 31
copy td "North Station, 135 Causeway St, Boston, MA 02114, USA"
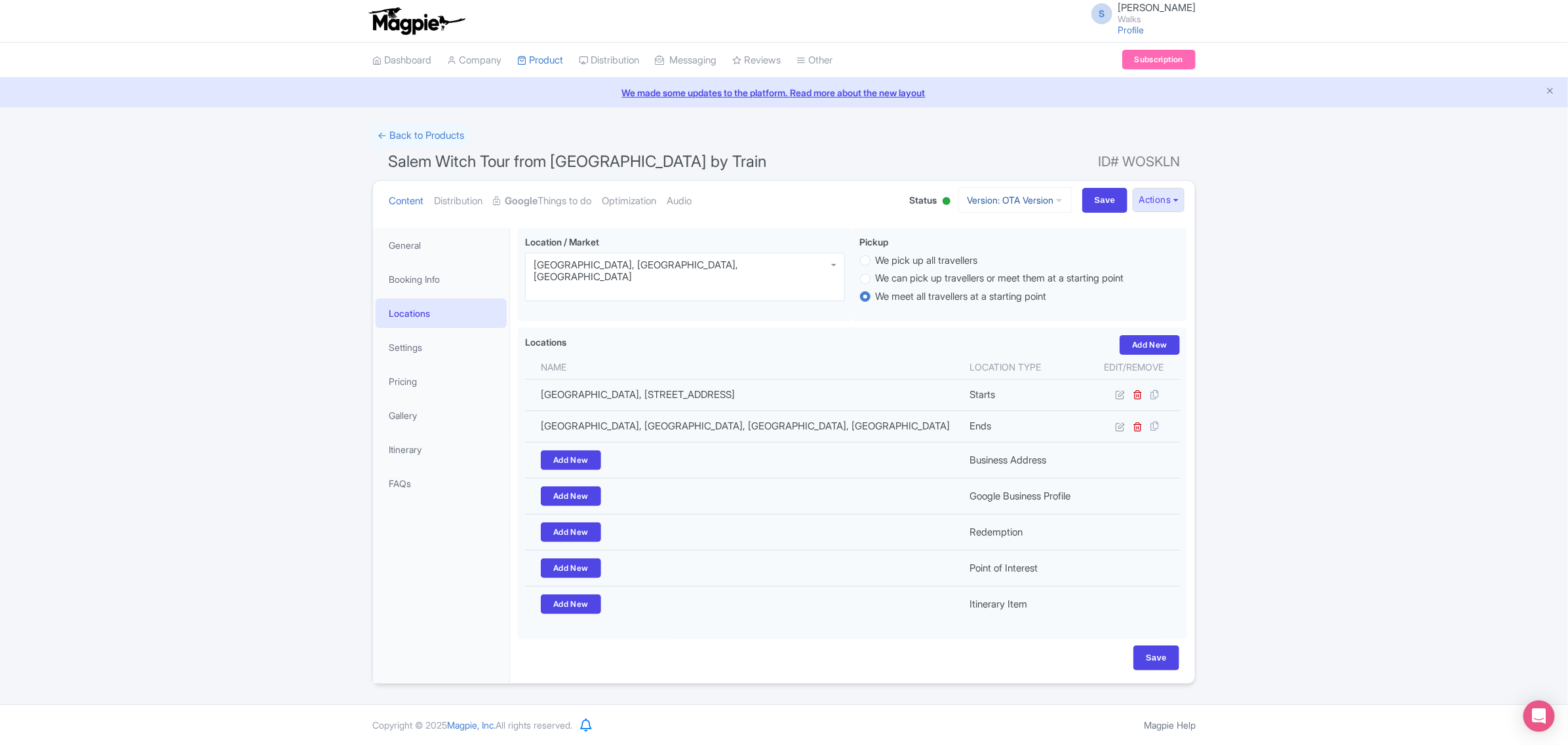
click at [1008, 206] on link "Version: OTA Version" at bounding box center [1015, 199] width 113 height 26
click at [1000, 290] on link "Viator Version" at bounding box center [1018, 292] width 124 height 20
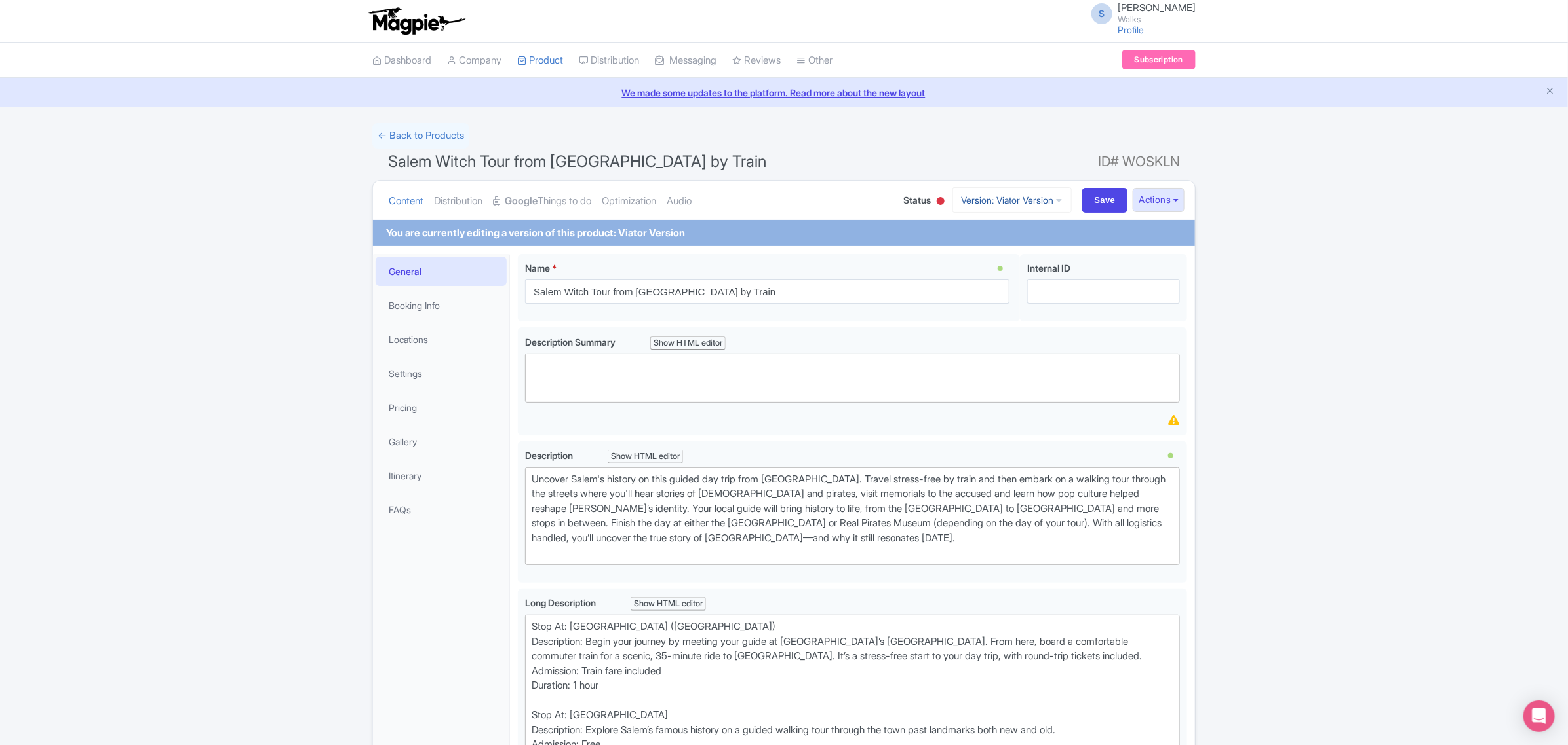
click at [982, 200] on link "Version: Viator Version" at bounding box center [1011, 199] width 120 height 26
click at [983, 250] on link "OTA Version" at bounding box center [1019, 252] width 124 height 20
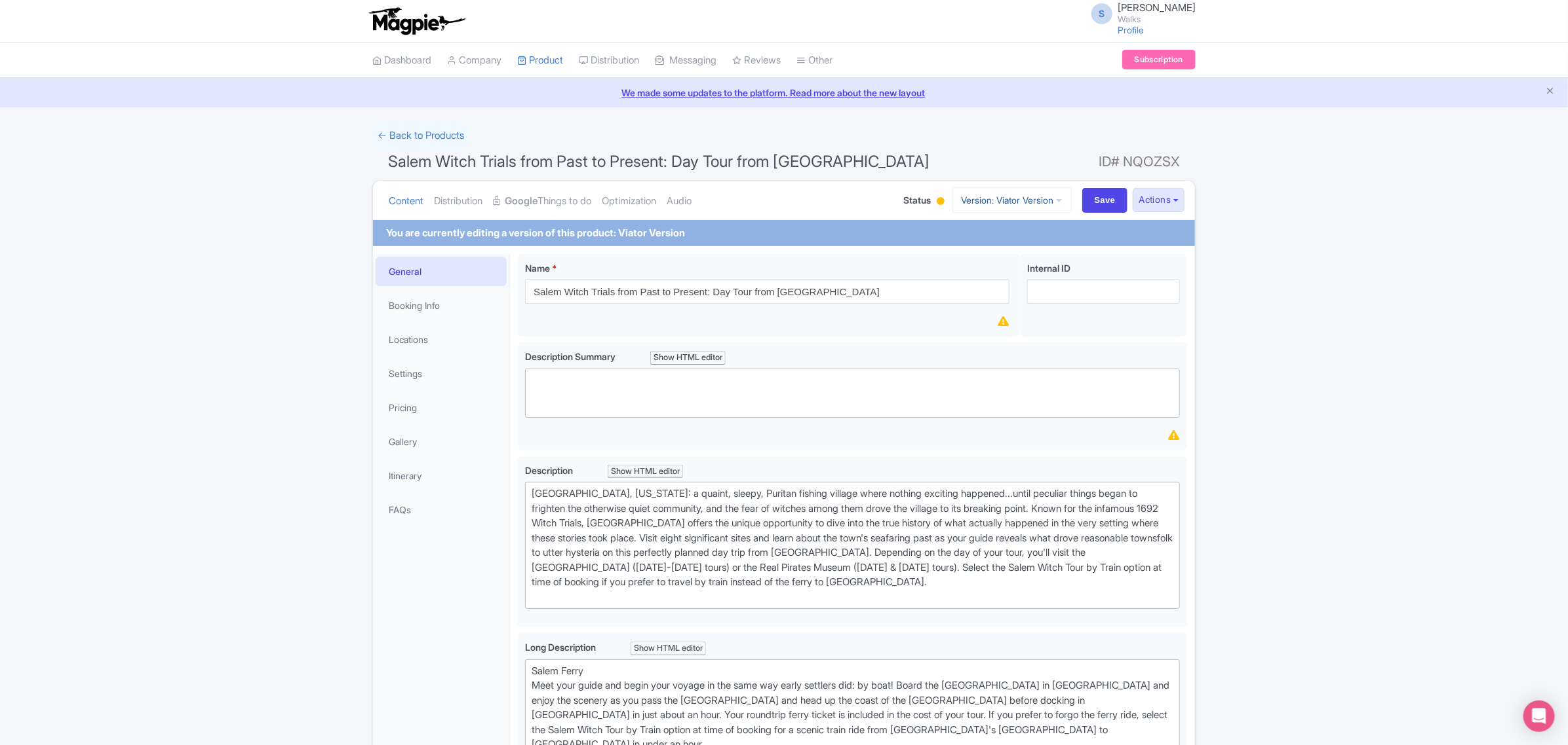
click at [1027, 204] on link "Version: Viator Version" at bounding box center [1011, 199] width 120 height 26
click at [1026, 332] on link "OTA Version with Options" at bounding box center [1002, 332] width 141 height 20
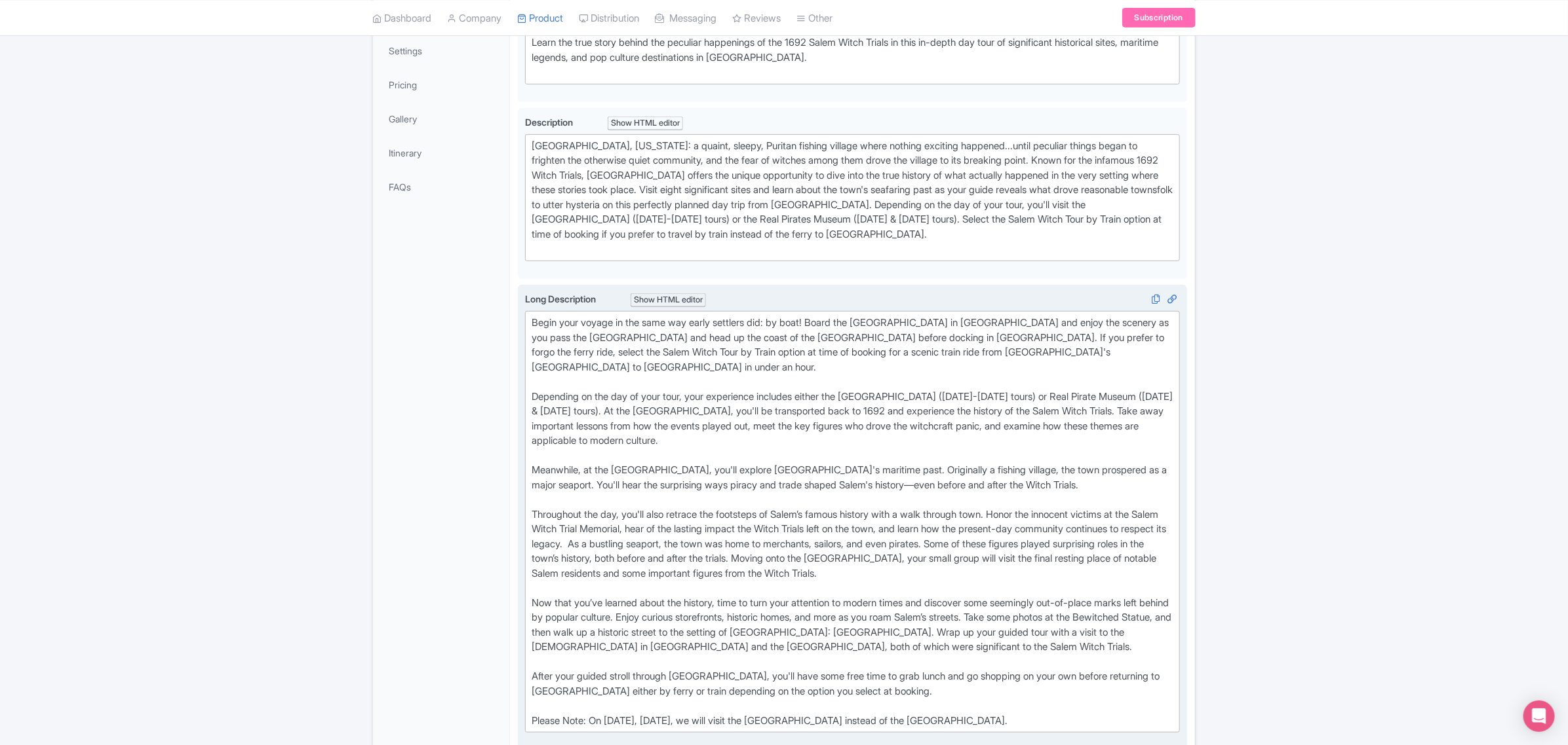
scroll to position [328, 0]
click at [971, 315] on div "Begin your voyage in the same way early settlers did: by boat! Board the Salem …" at bounding box center [853, 517] width 642 height 413
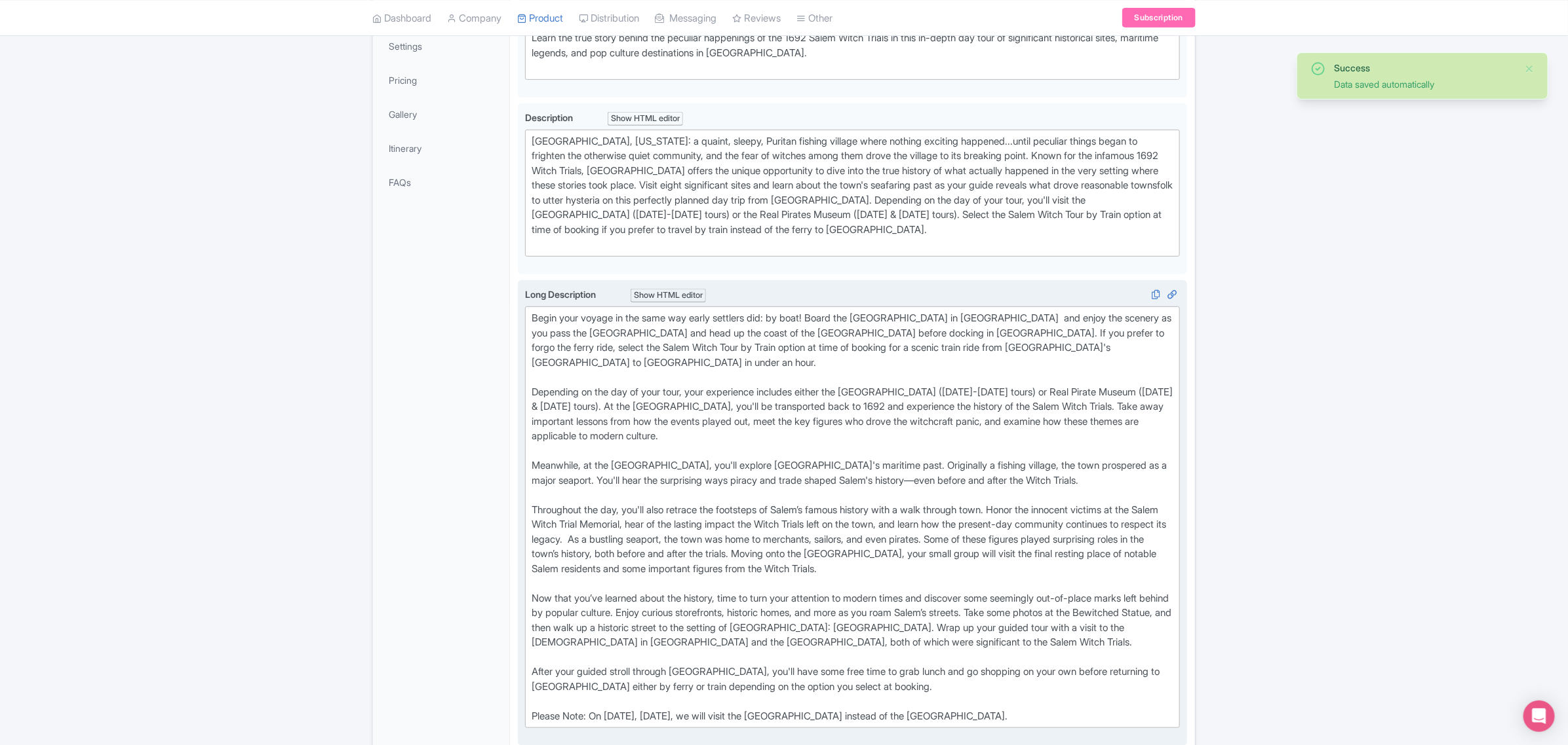
type trix-editor "<div>Begin your voyage in the same way early settlers did: by boat! Board the S…"
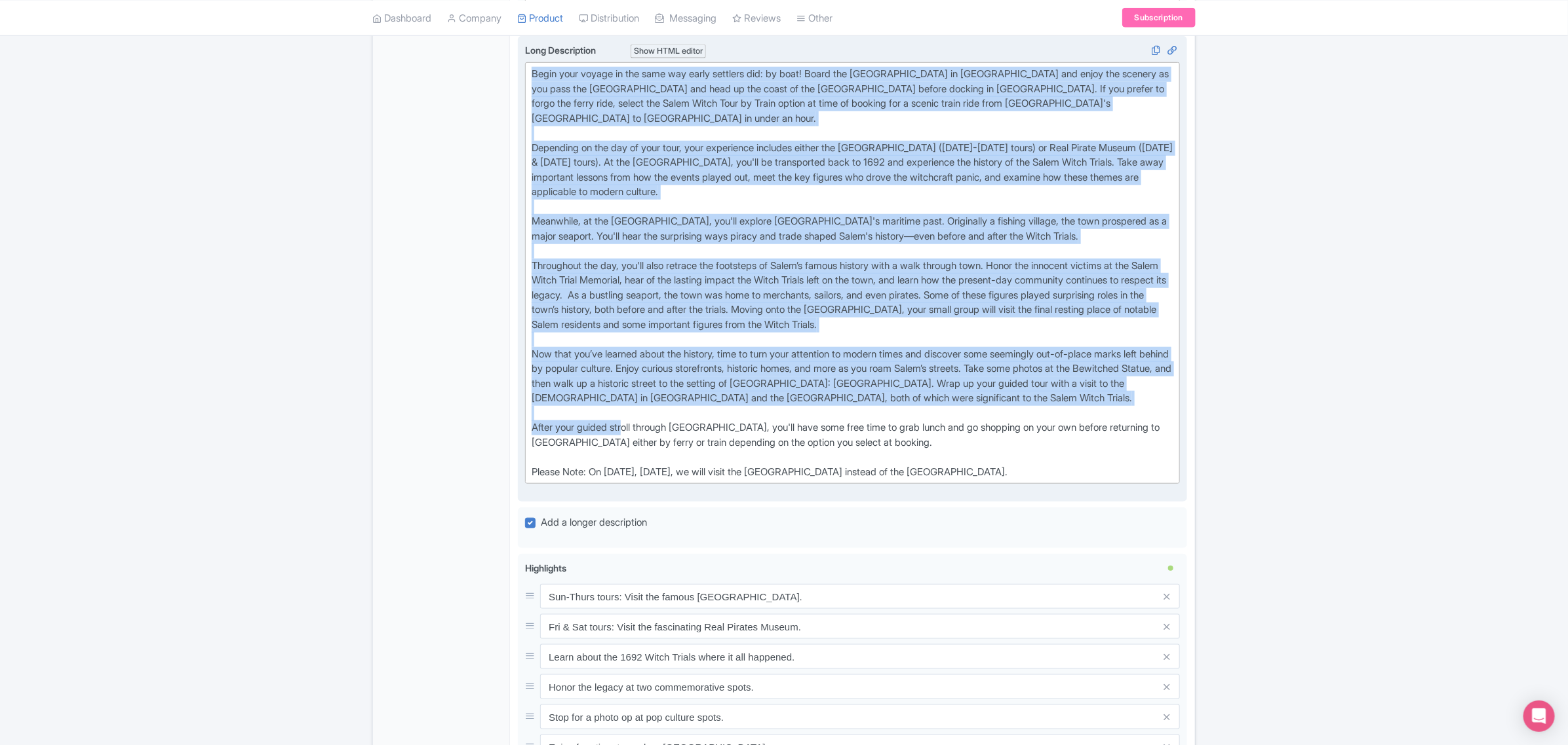
scroll to position [573, 0]
drag, startPoint x: 529, startPoint y: 314, endPoint x: 1106, endPoint y: 469, distance: 597.5
click at [1106, 469] on div "Long Description i Show HTML editor Bold Italic Strikethrough Link Heading Quot…" at bounding box center [852, 267] width 655 height 451
copy div "Begin your voyage in the same way early settlers did: by boat! Board the Salem …"
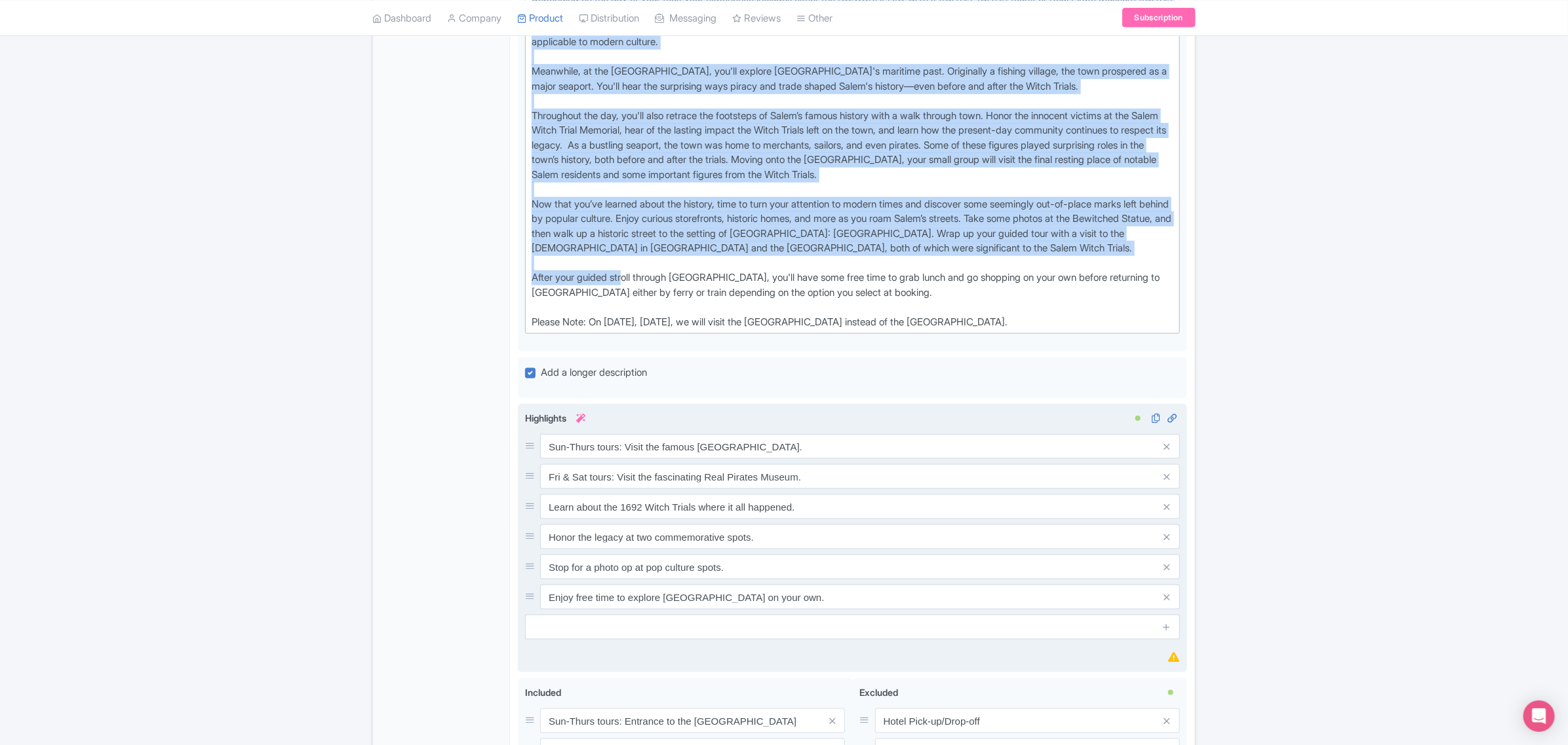
scroll to position [737, 0]
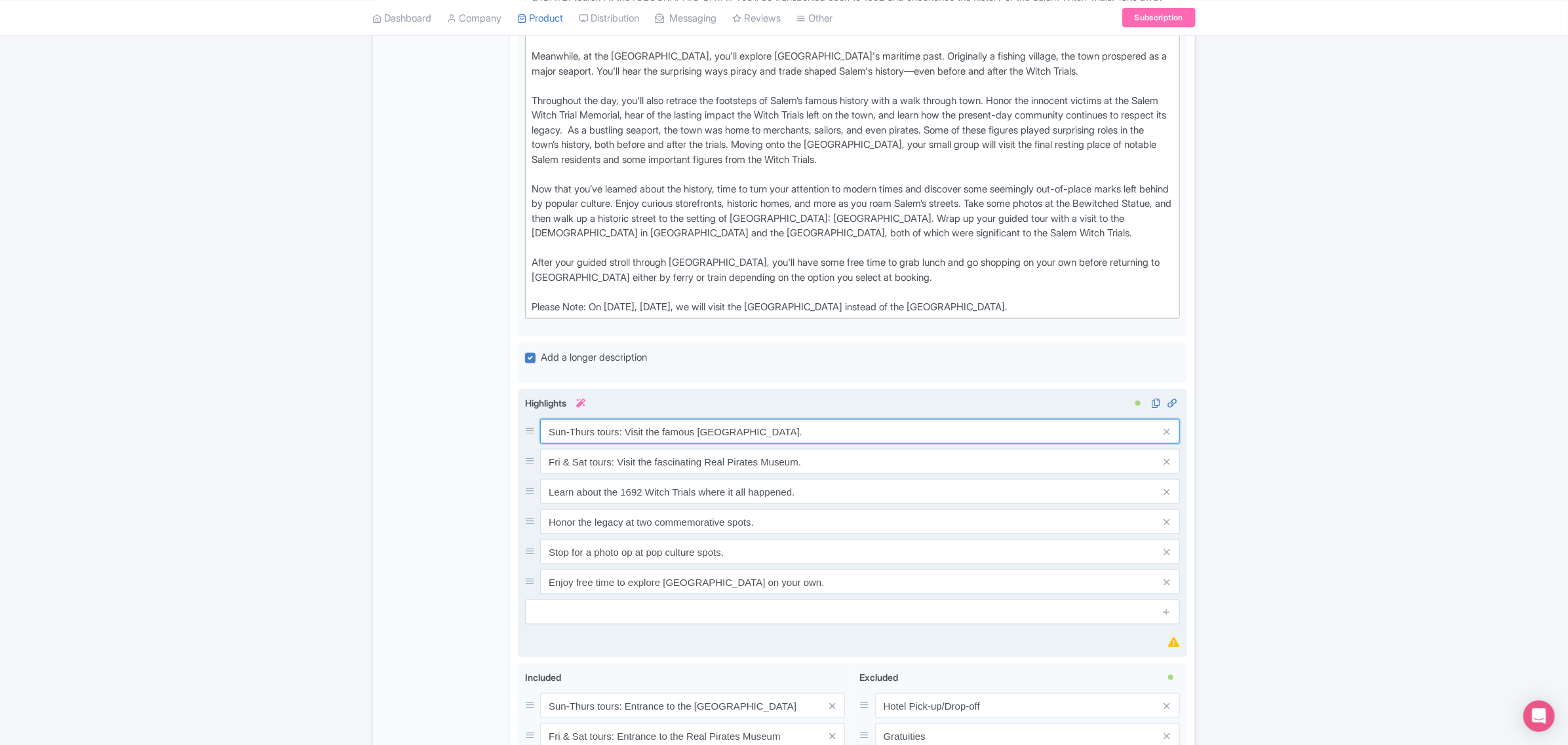
drag, startPoint x: 828, startPoint y: 416, endPoint x: 533, endPoint y: 407, distance: 295.1
click at [533, 419] on div "Sun-Thurs tours: Visit the famous Salem Witch Museum." at bounding box center [852, 431] width 655 height 25
drag, startPoint x: 819, startPoint y: 446, endPoint x: 540, endPoint y: 446, distance: 279.0
click at [540, 449] on input "Fri & Sat tours: Visit the fascinating Real Pirates Museum." at bounding box center [860, 462] width 640 height 25
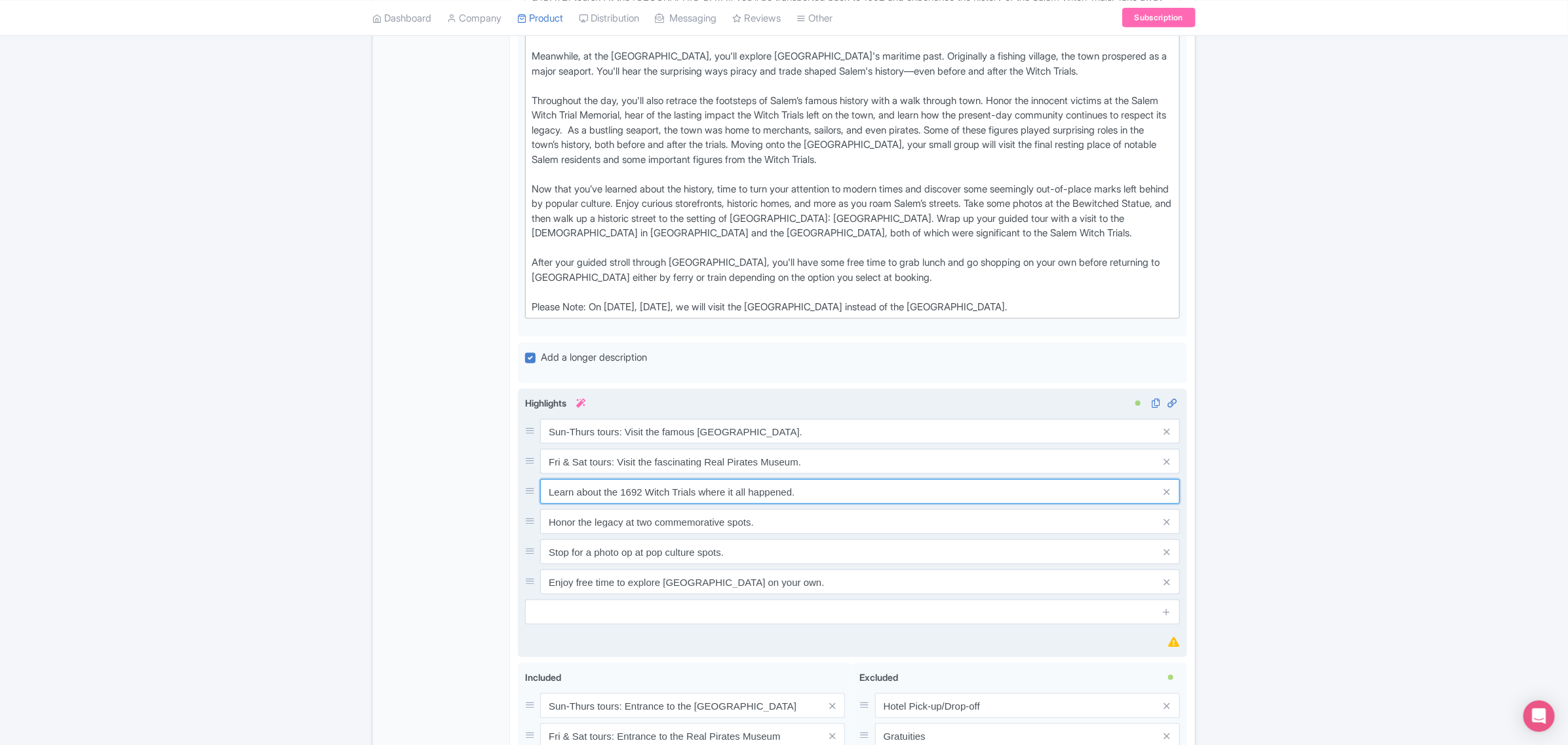
drag, startPoint x: 818, startPoint y: 478, endPoint x: 526, endPoint y: 475, distance: 292.0
click at [526, 479] on div "Learn about the 1692 Witch Trials where it all happened." at bounding box center [852, 492] width 655 height 25
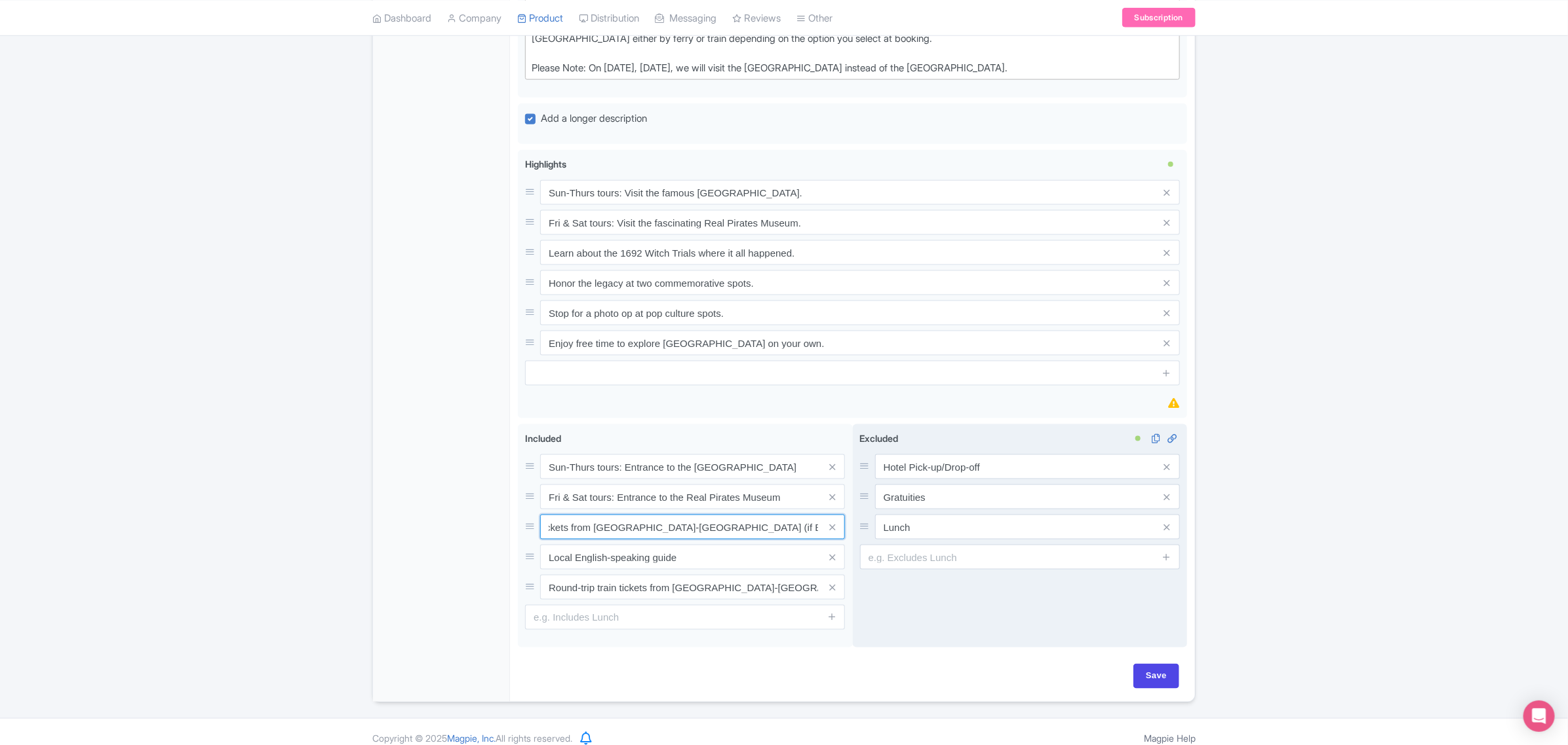
scroll to position [0, 117]
drag, startPoint x: 544, startPoint y: 511, endPoint x: 864, endPoint y: 507, distance: 320.0
click at [864, 507] on div "Sun-Thurs tours: Entrance to the Salem Witch Museum Fri & Sat tours: Entrance t…" at bounding box center [852, 539] width 669 height 229
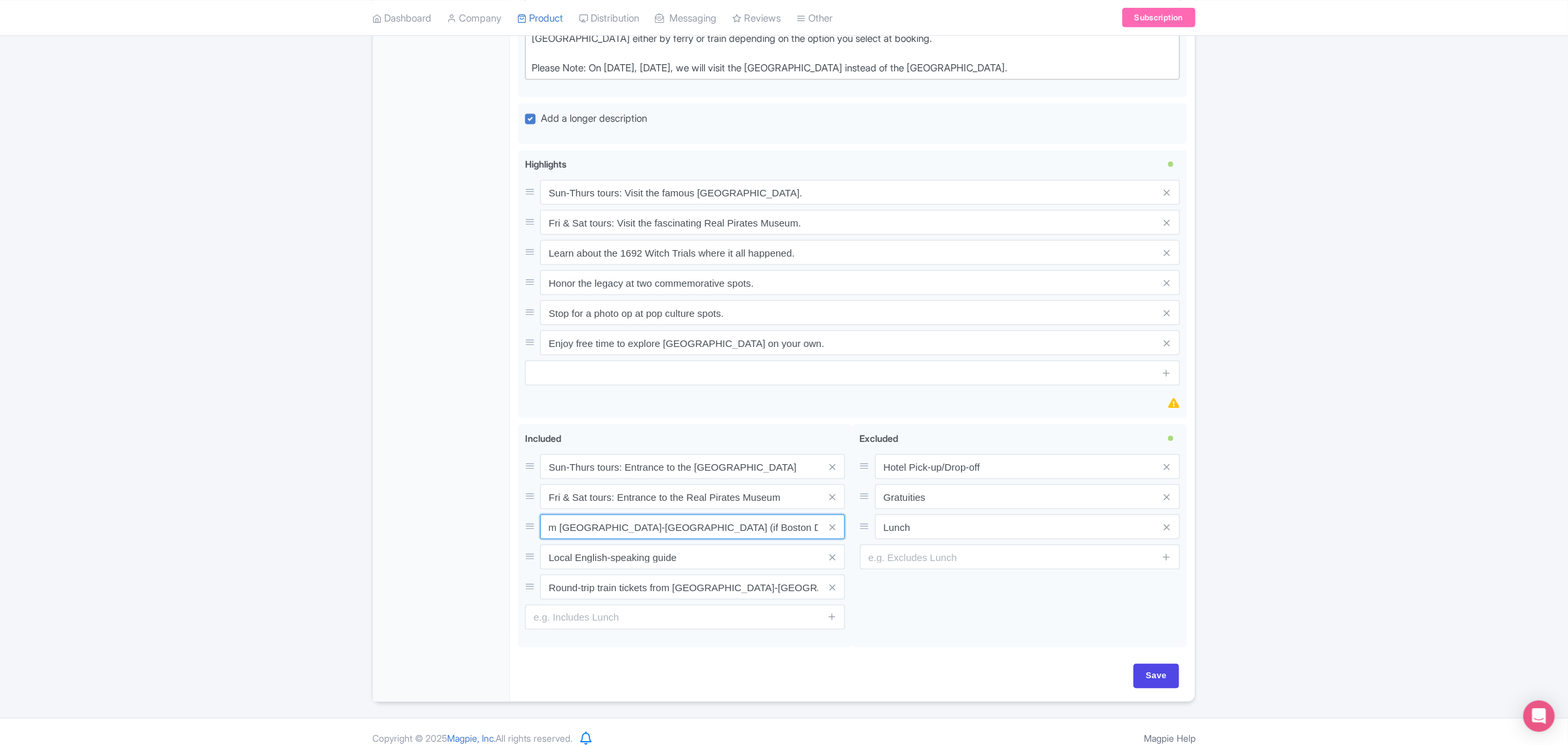
scroll to position [0, 0]
click at [832, 610] on link at bounding box center [831, 617] width 10 height 15
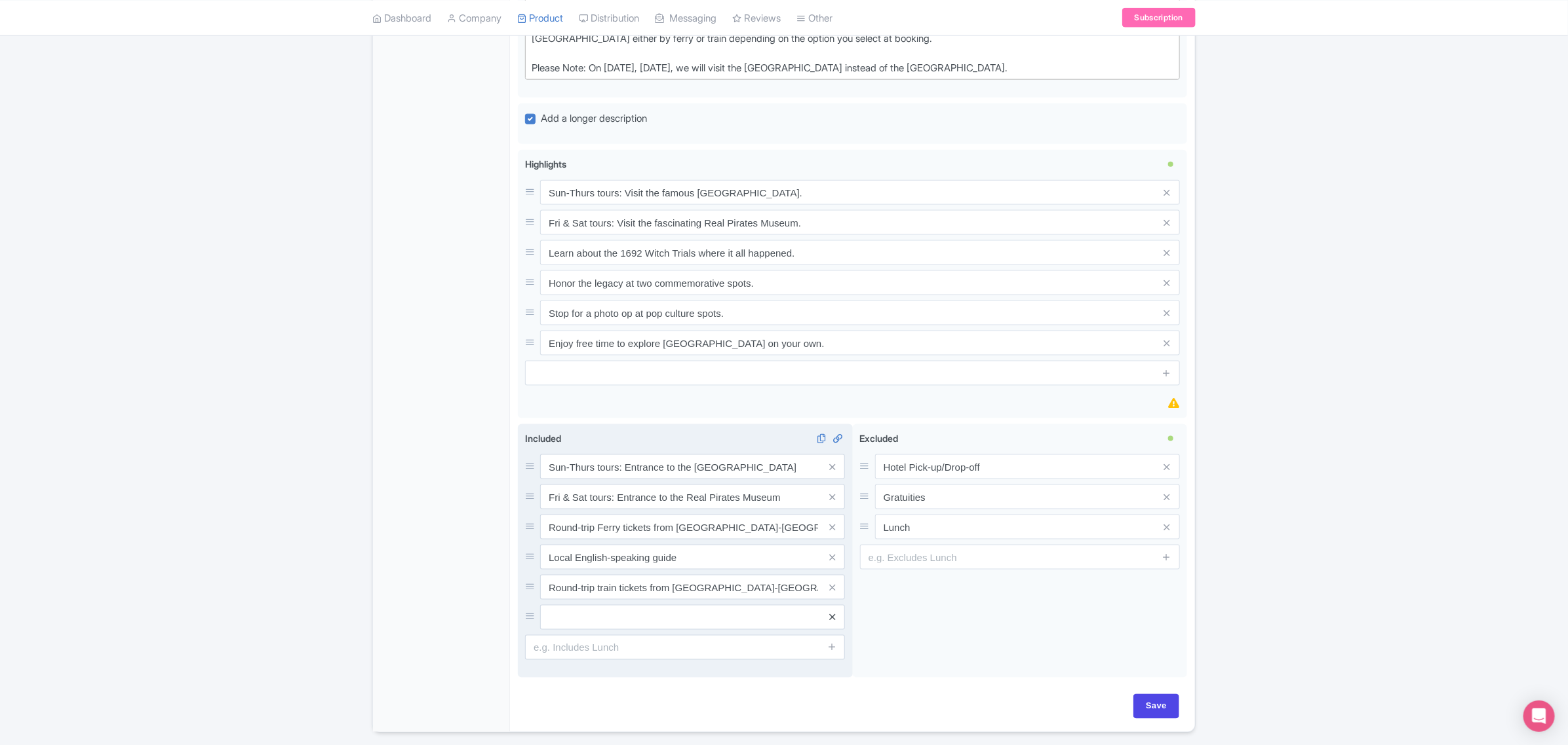
click at [830, 613] on icon at bounding box center [831, 617] width 6 height 10
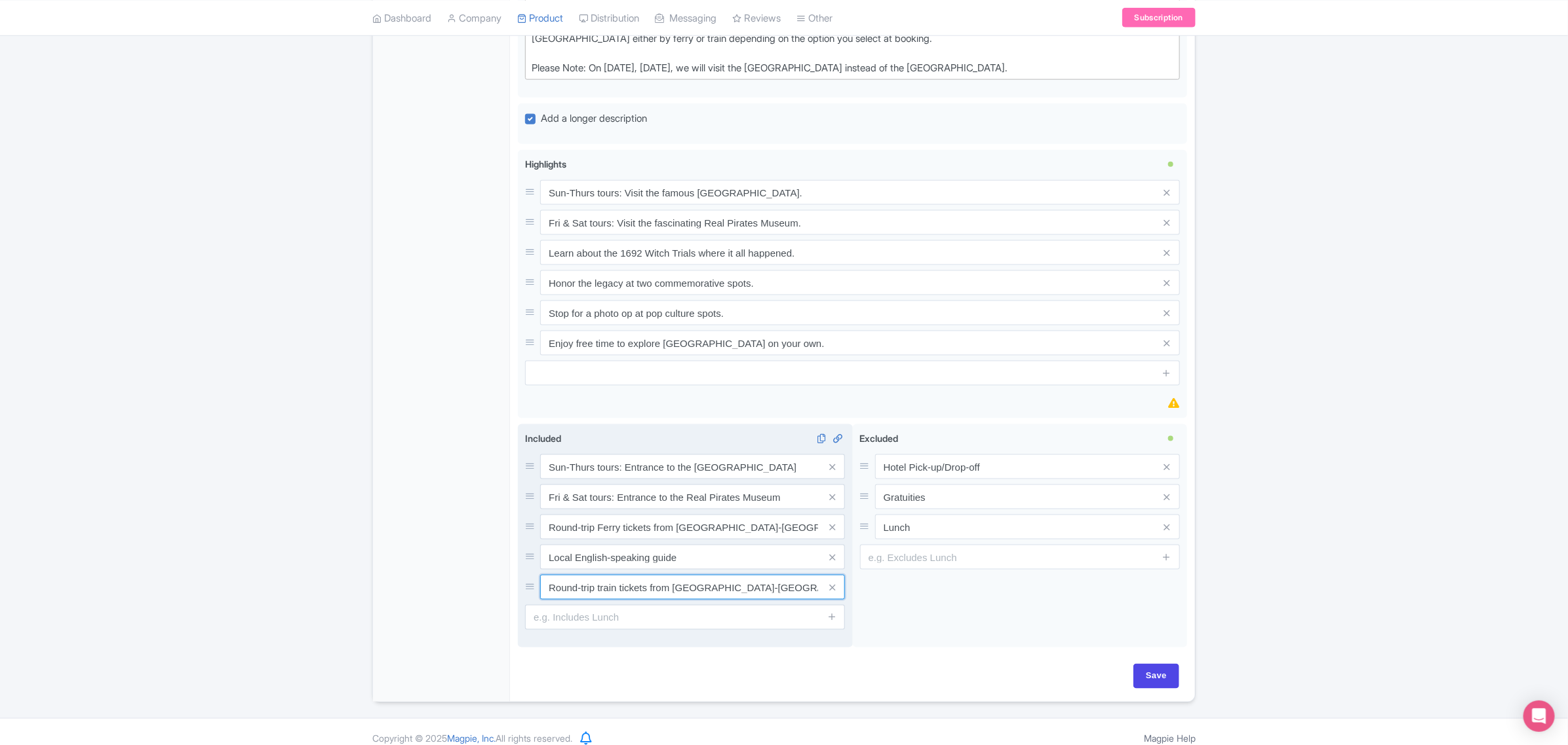
scroll to position [0, 117]
drag, startPoint x: 778, startPoint y: 573, endPoint x: 837, endPoint y: 575, distance: 59.0
click at [837, 575] on div "Round-trip train tickets from Boston-Salem (if Salem Witch Tour by Train option…" at bounding box center [692, 587] width 305 height 25
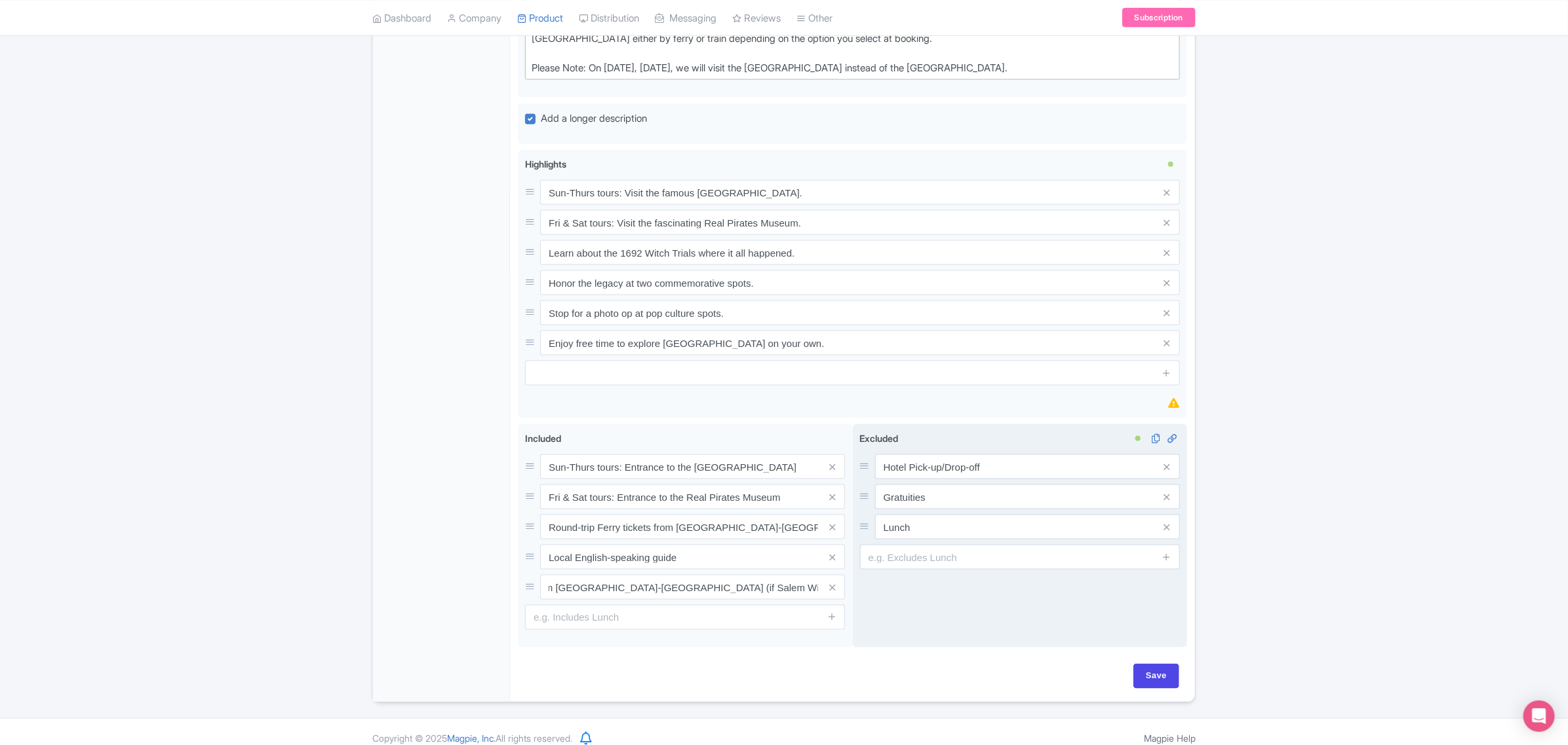
click at [918, 594] on div "Excluded i Hotel Pick-up/Drop-off Gratuities Lunch" at bounding box center [1020, 536] width 335 height 224
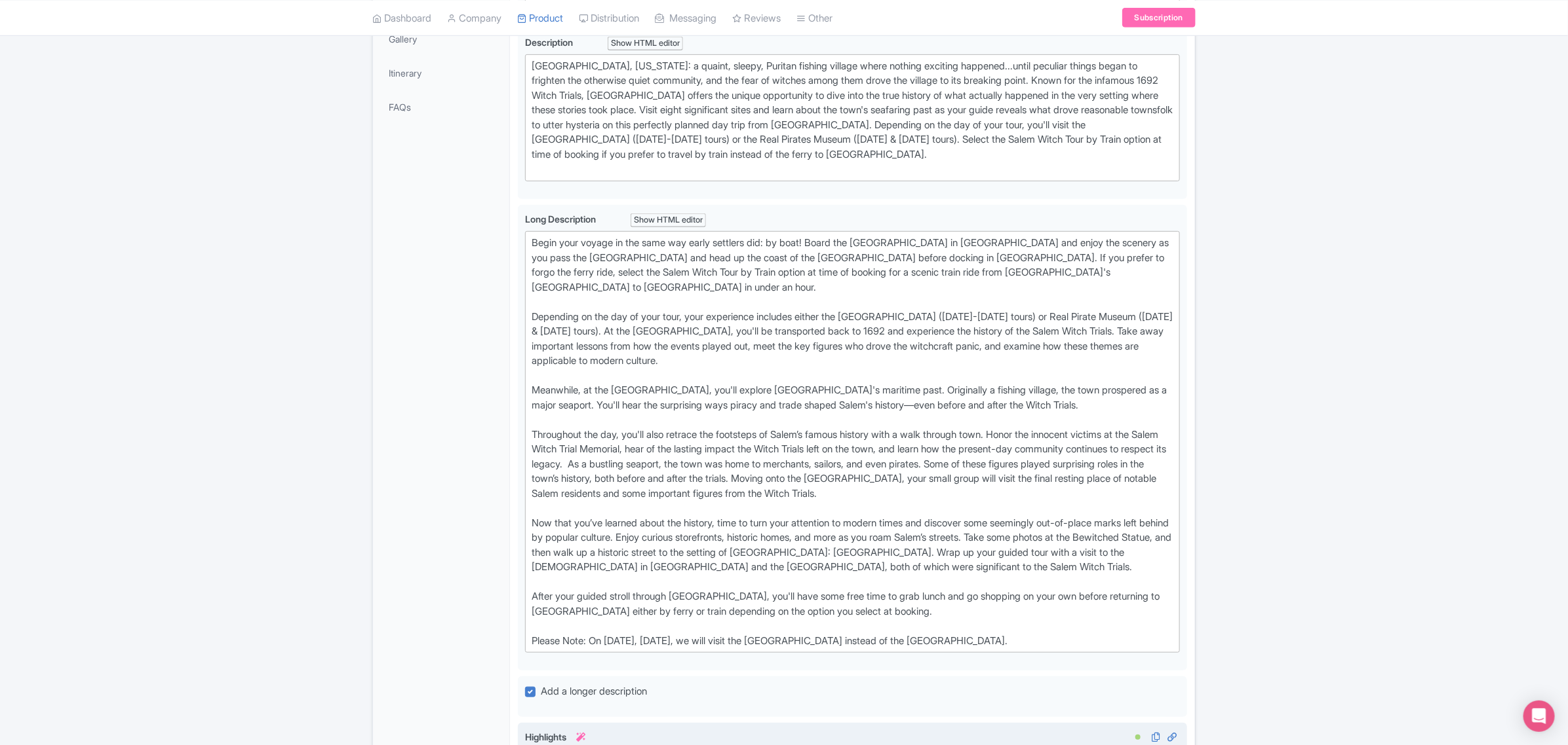
scroll to position [75, 0]
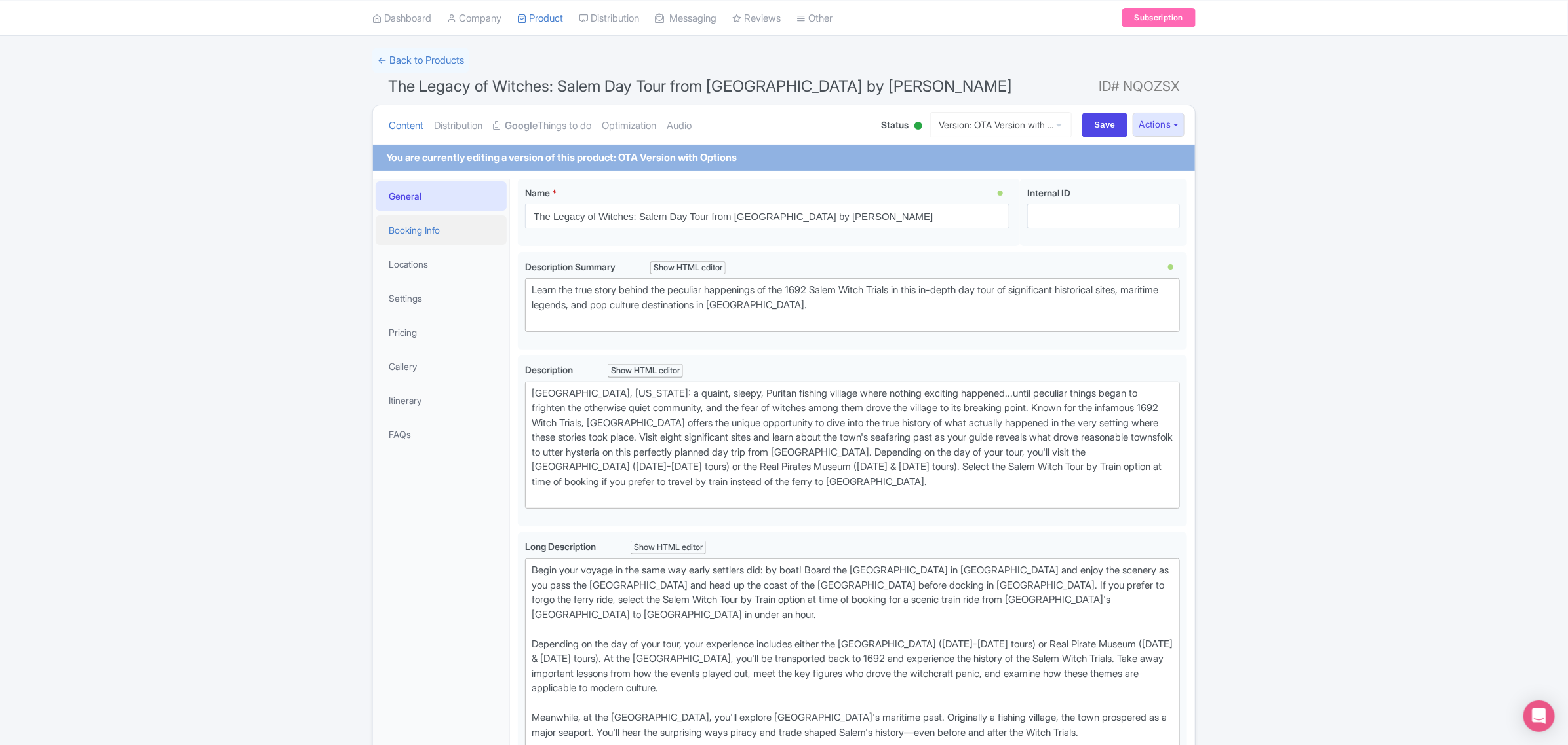
click at [444, 232] on link "Booking Info" at bounding box center [441, 229] width 131 height 29
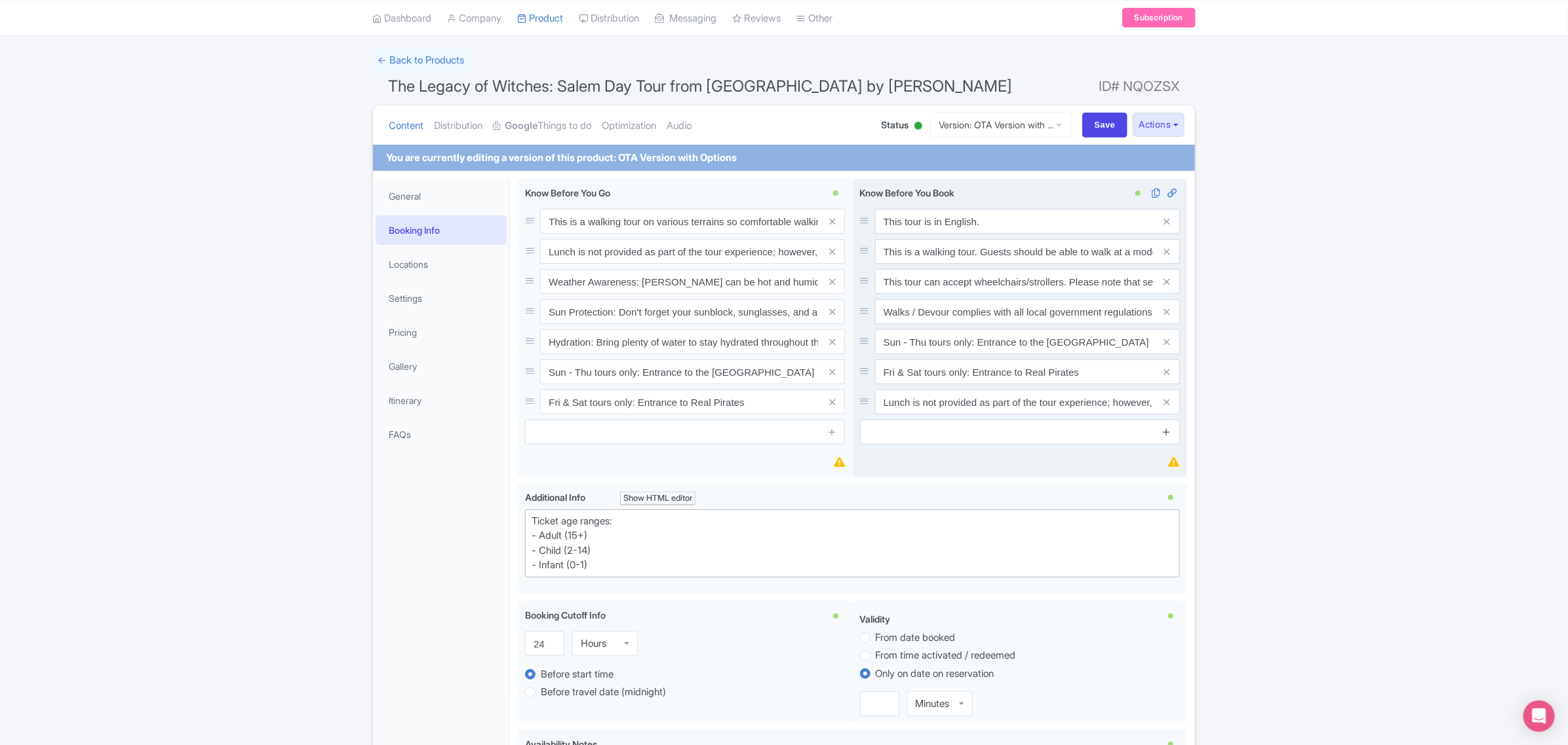
click at [1165, 433] on icon at bounding box center [1166, 431] width 10 height 10
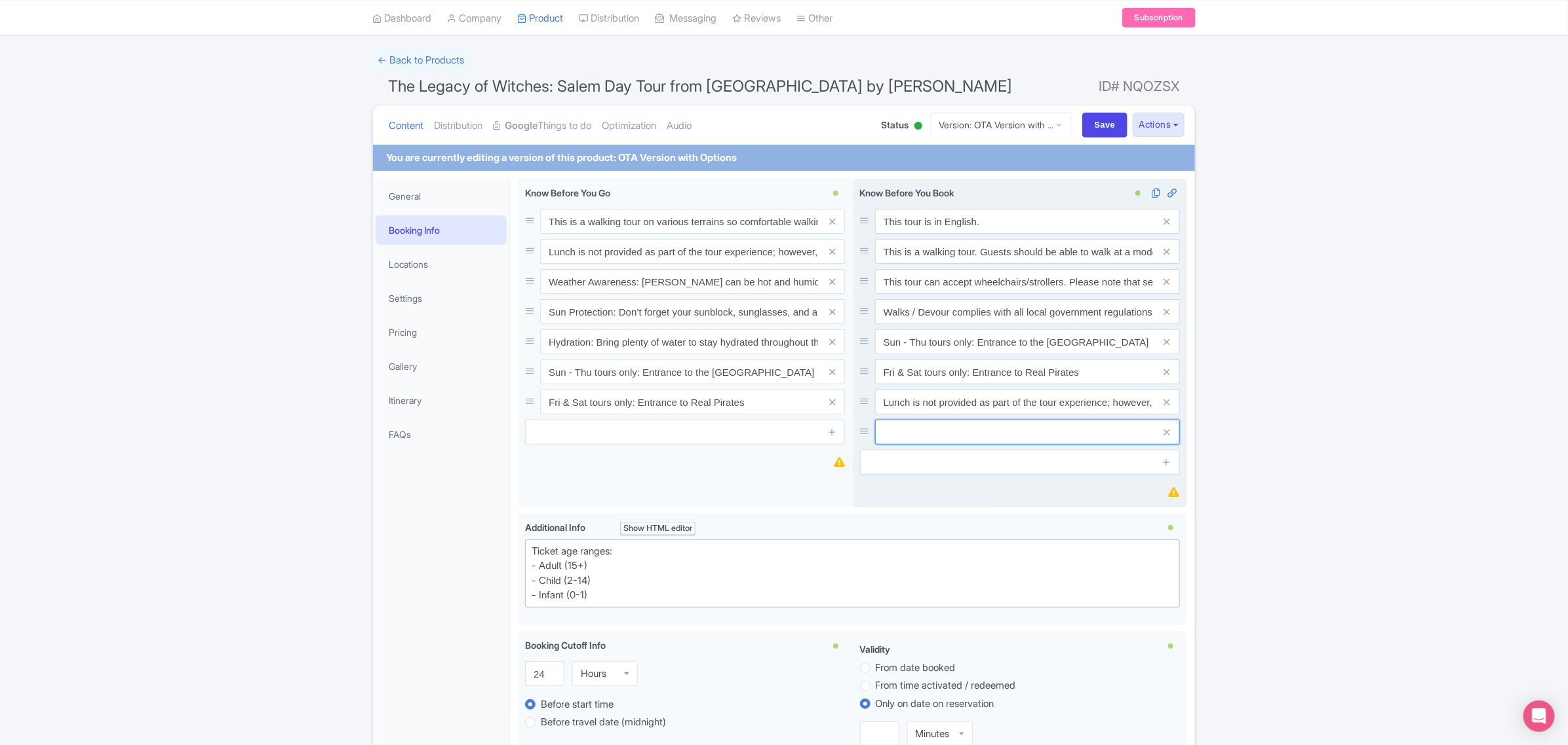
click at [927, 431] on input "text" at bounding box center [1027, 432] width 305 height 25
paste input "Please note this tour offers multiple options—review your selection carefully, …"
type input "Please note this tour offers multiple options—review your selection carefully, …"
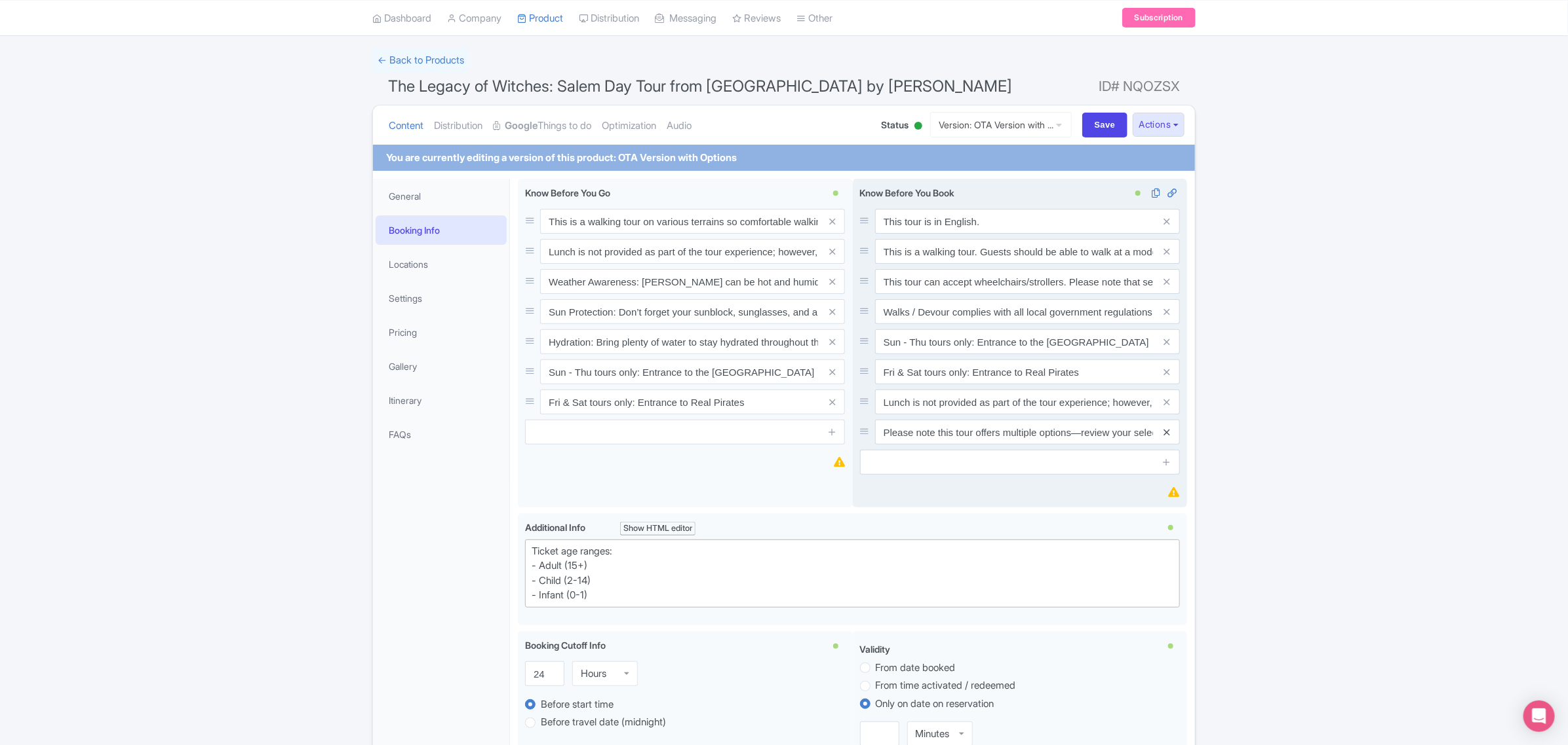
click at [1165, 434] on icon at bounding box center [1166, 432] width 6 height 10
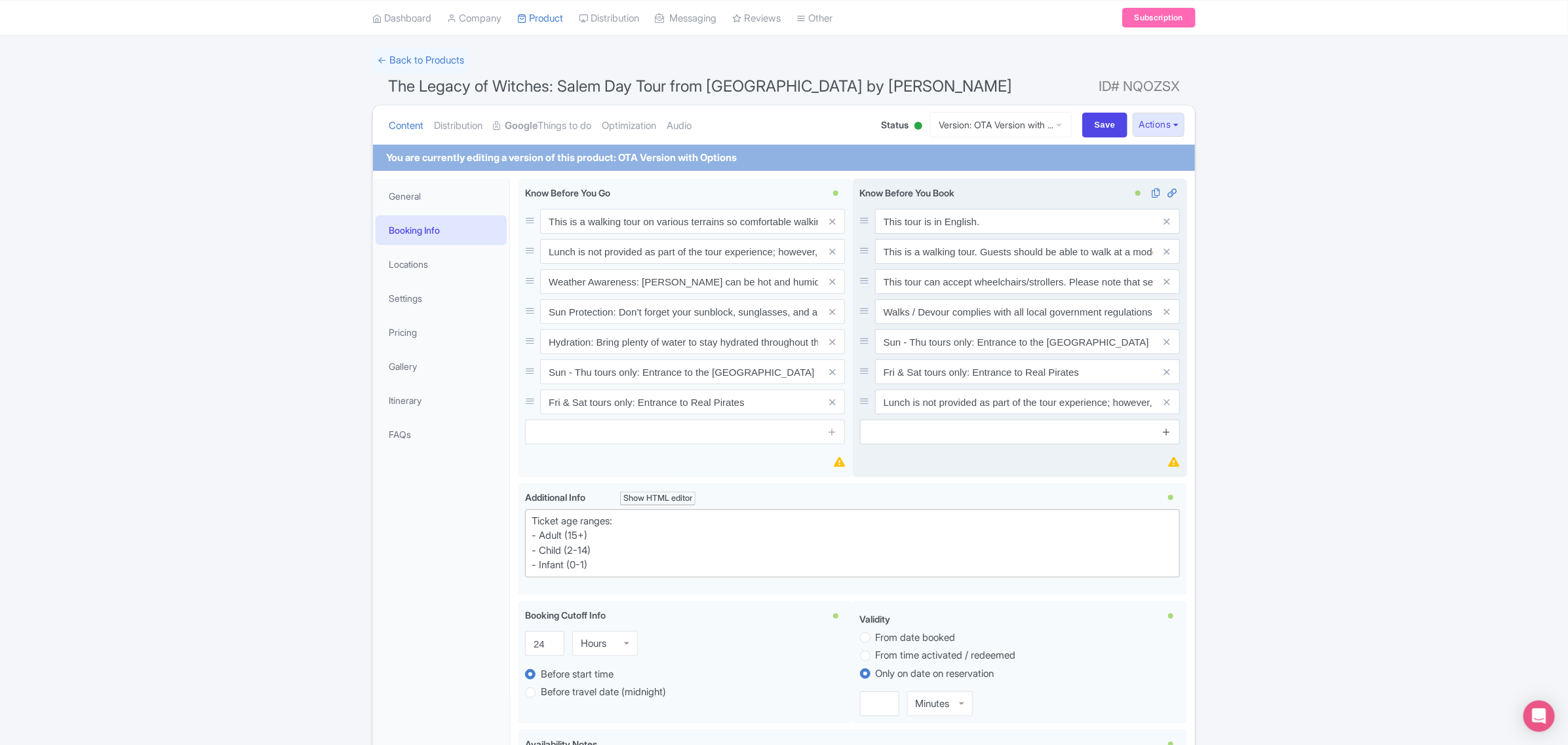
click at [1165, 430] on icon at bounding box center [1166, 431] width 10 height 10
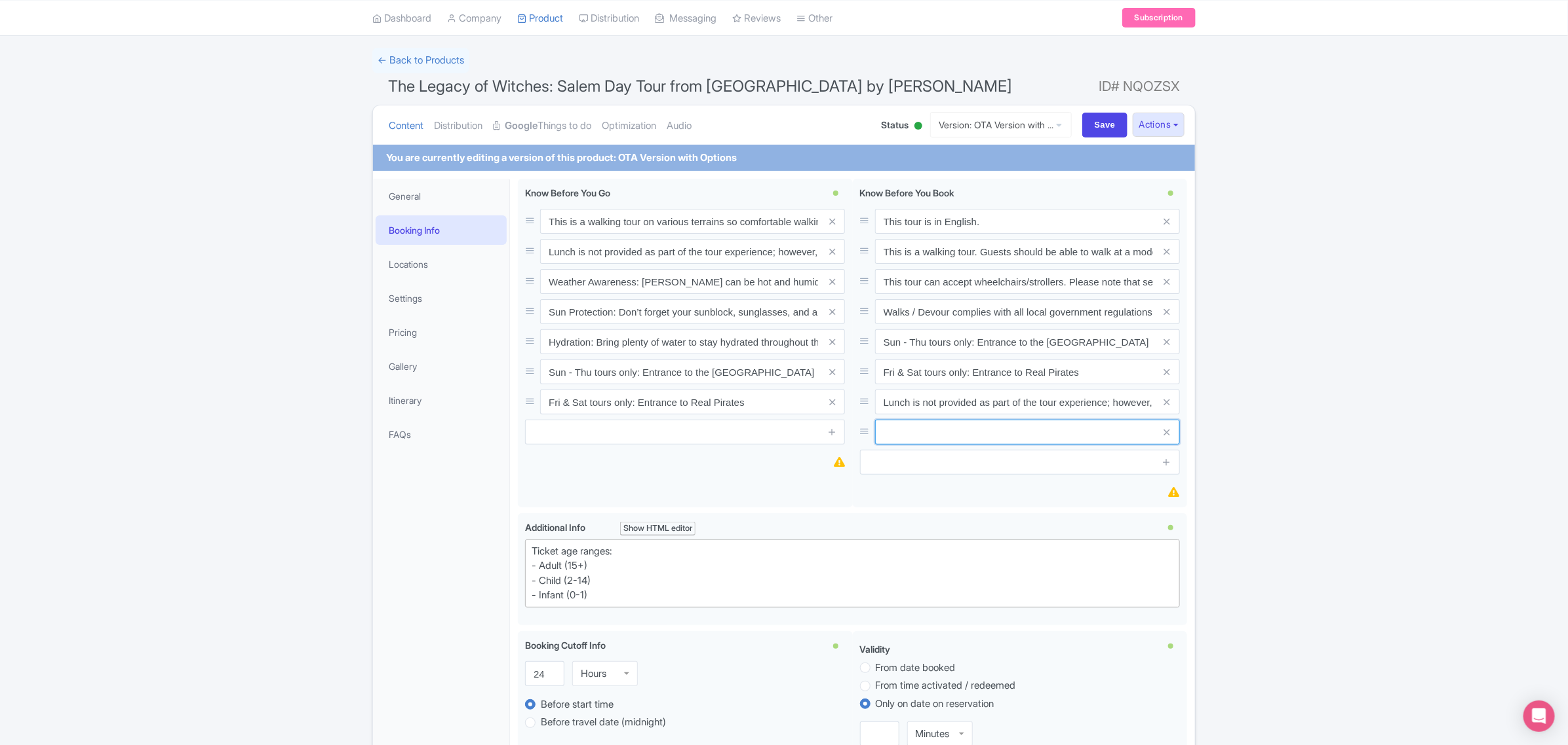
click at [1065, 433] on input "text" at bounding box center [1027, 432] width 305 height 25
paste input "Please note this tour offers multiple options, review your selection carefully,…"
type input "Please note this tour offers multiple options, review your selection carefully,…"
click at [1276, 428] on div "Success Data saved automatically ← Back to Products The Legacy of Witches: Sale…" at bounding box center [784, 710] width 1568 height 1325
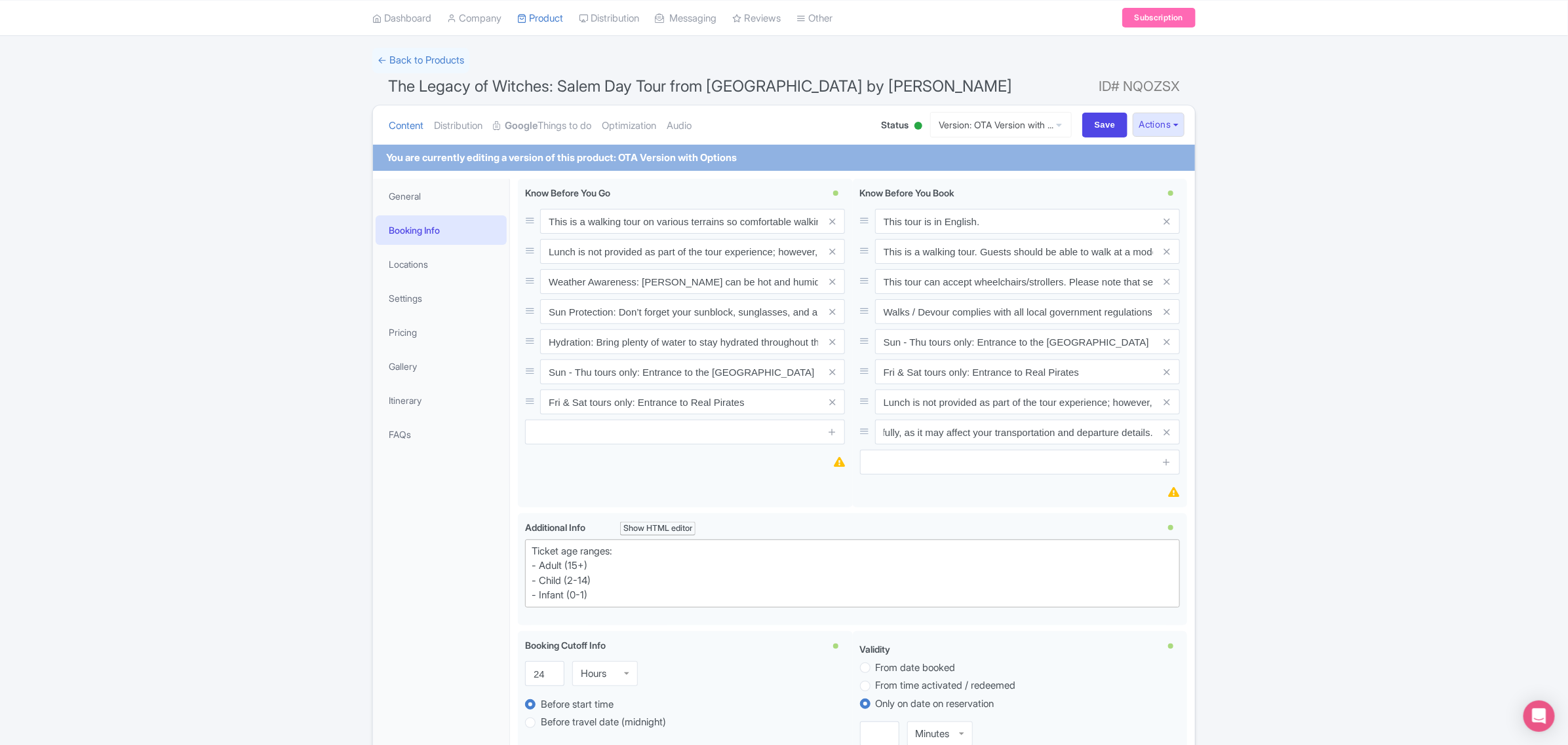
scroll to position [0, 0]
click at [1103, 124] on input "Save" at bounding box center [1105, 125] width 46 height 25
type input "Saving..."
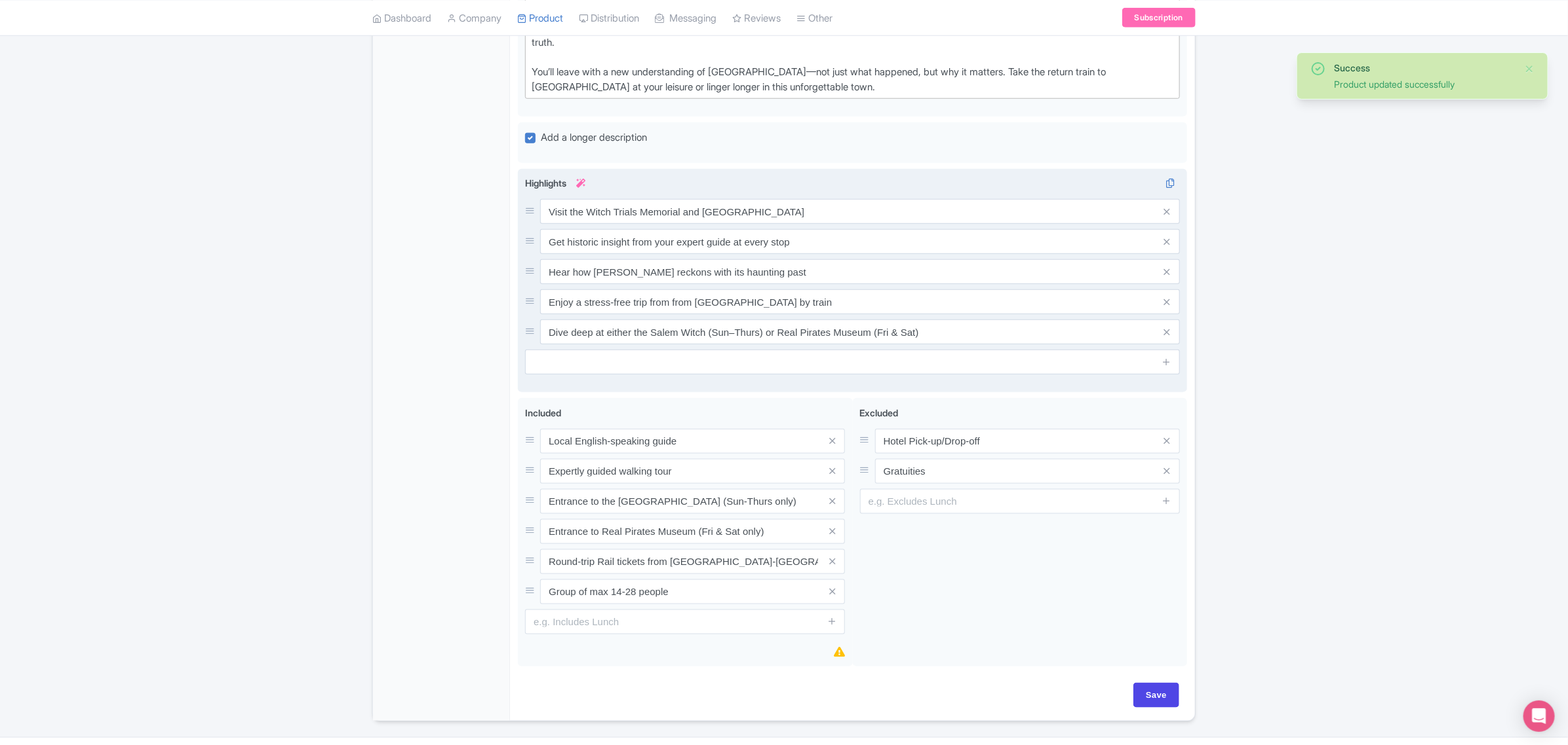
scroll to position [737, 0]
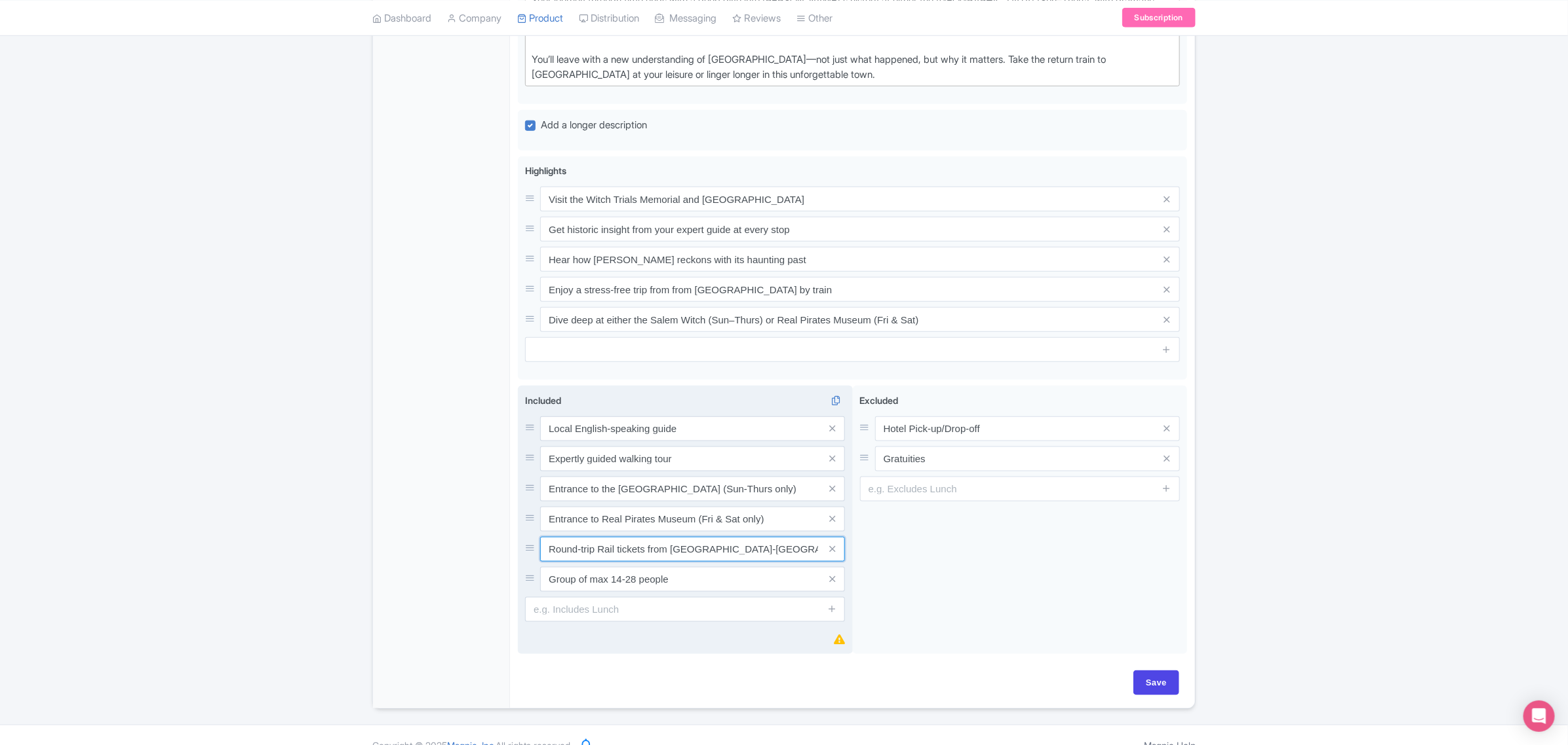
drag, startPoint x: 664, startPoint y: 551, endPoint x: 541, endPoint y: 556, distance: 123.1
click at [541, 556] on input "Round-trip Rail tickets from [GEOGRAPHIC_DATA]-[GEOGRAPHIC_DATA]" at bounding box center [692, 549] width 305 height 25
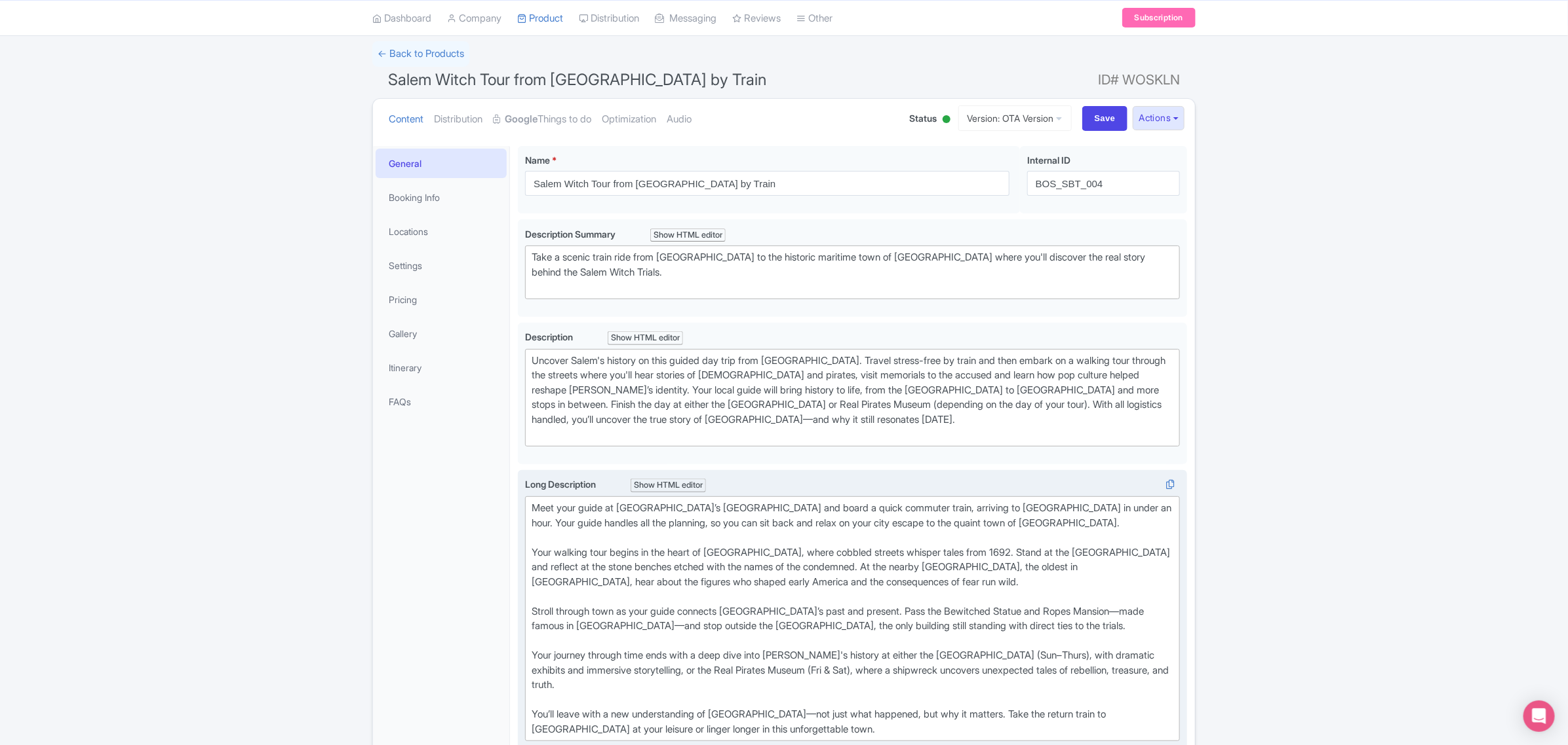
scroll to position [0, 0]
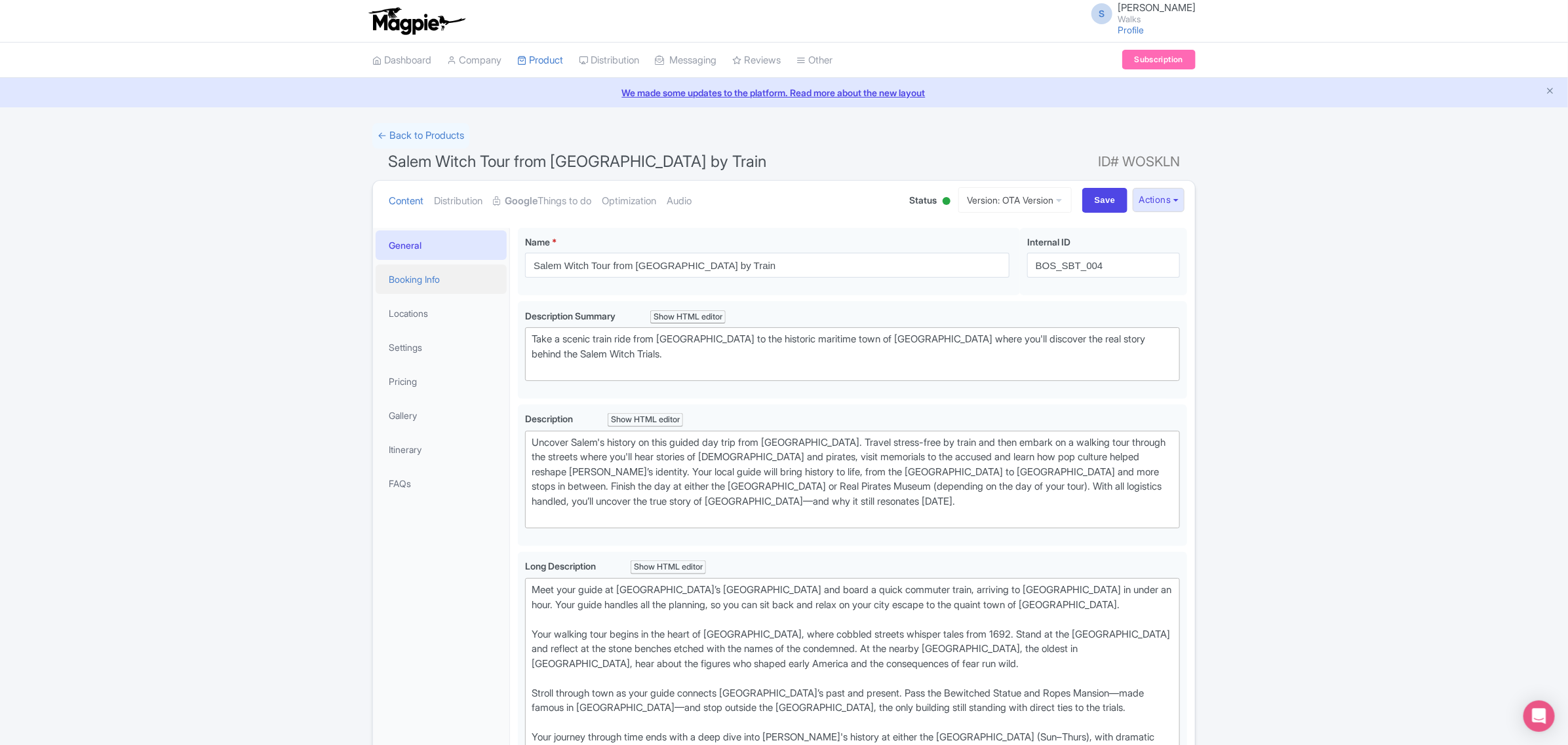
click at [424, 283] on link "Booking Info" at bounding box center [441, 279] width 131 height 29
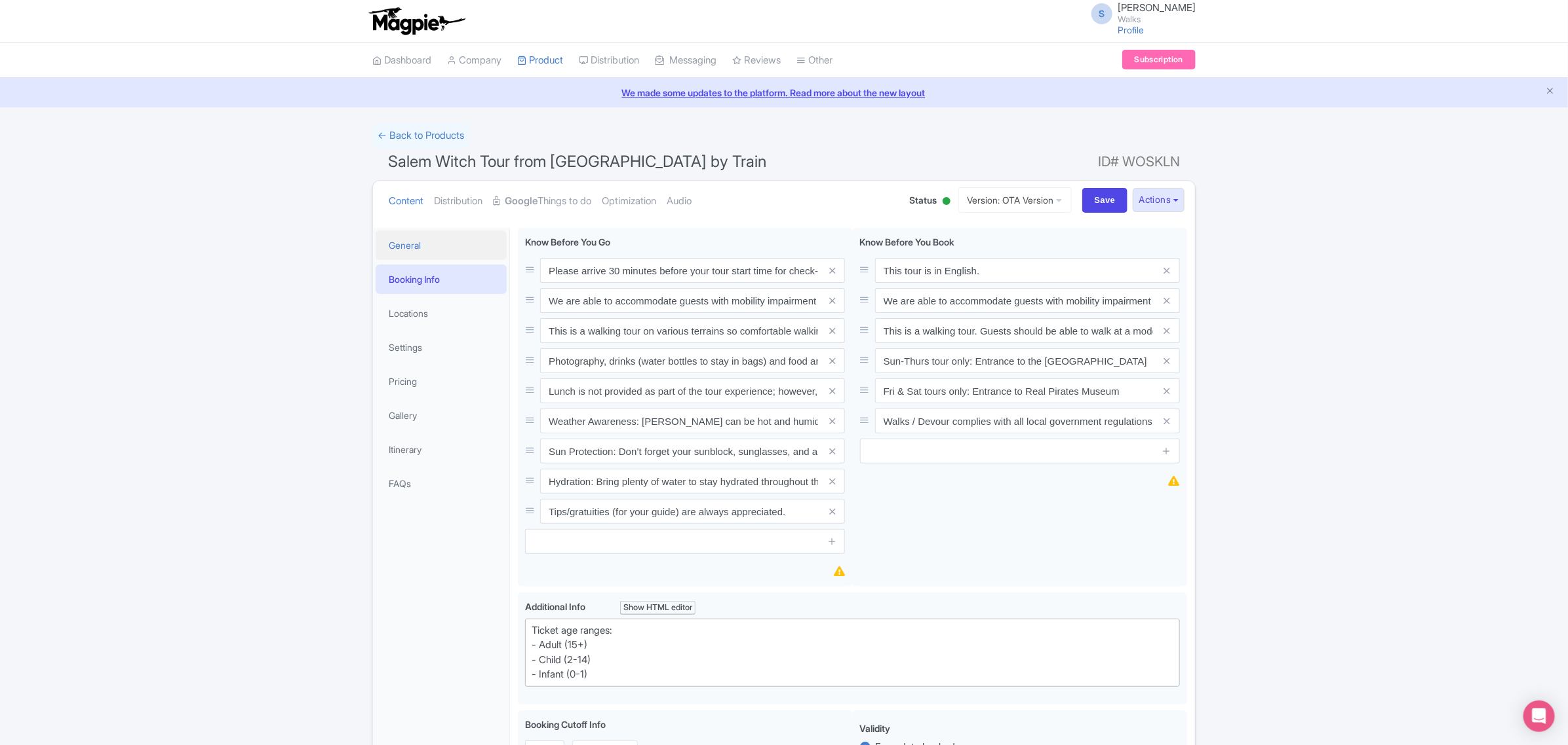
click at [407, 243] on link "General" at bounding box center [441, 244] width 131 height 29
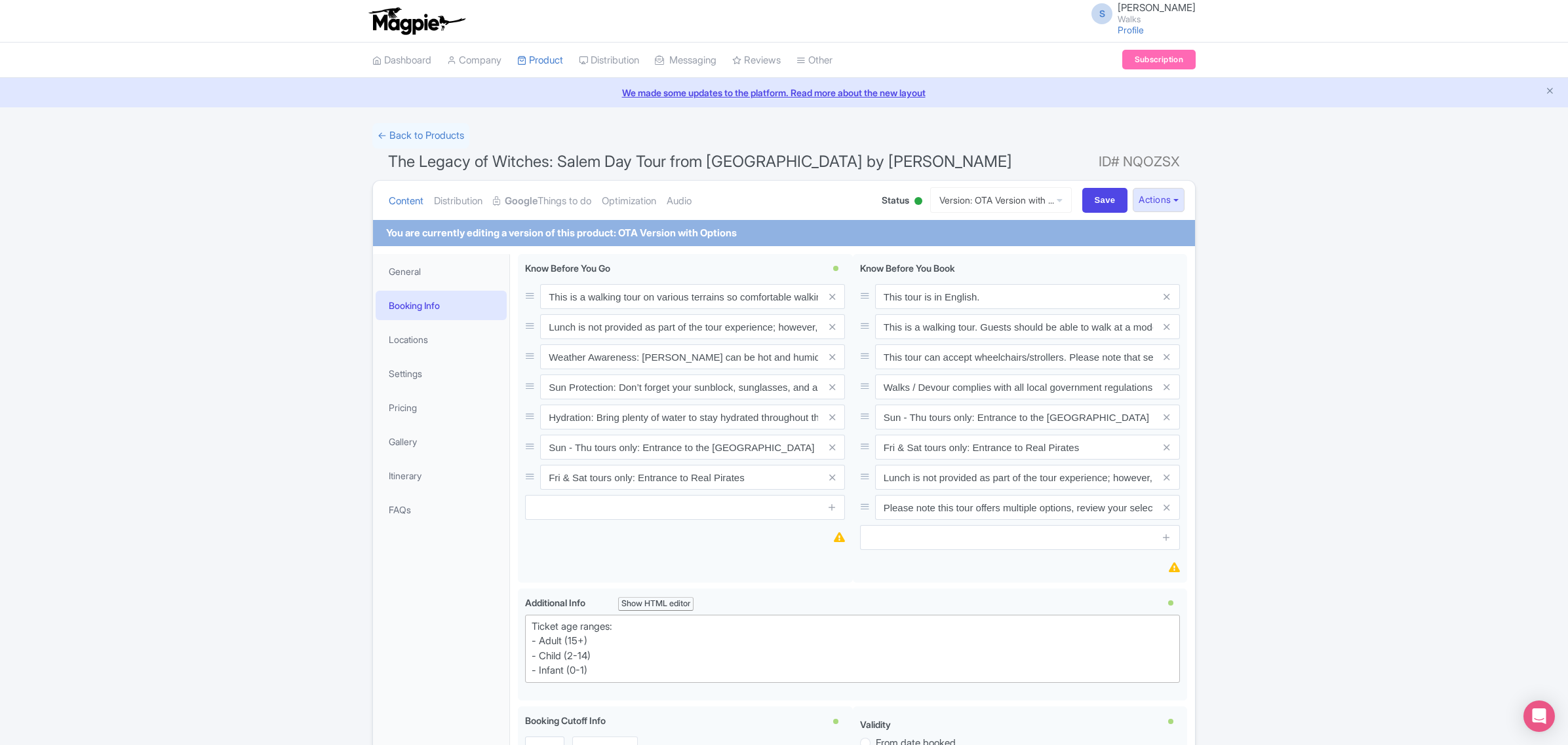
scroll to position [254, 0]
